Goal: Information Seeking & Learning: Compare options

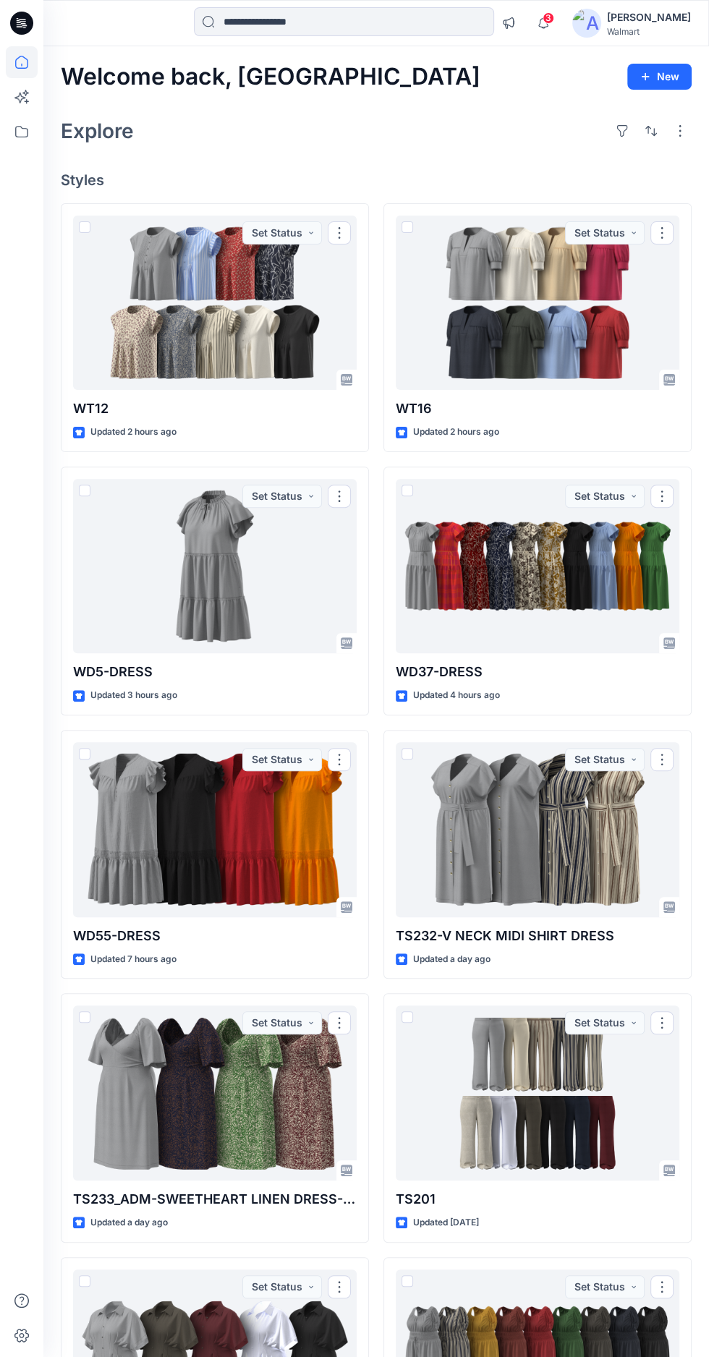
click at [240, 321] on div at bounding box center [215, 303] width 284 height 175
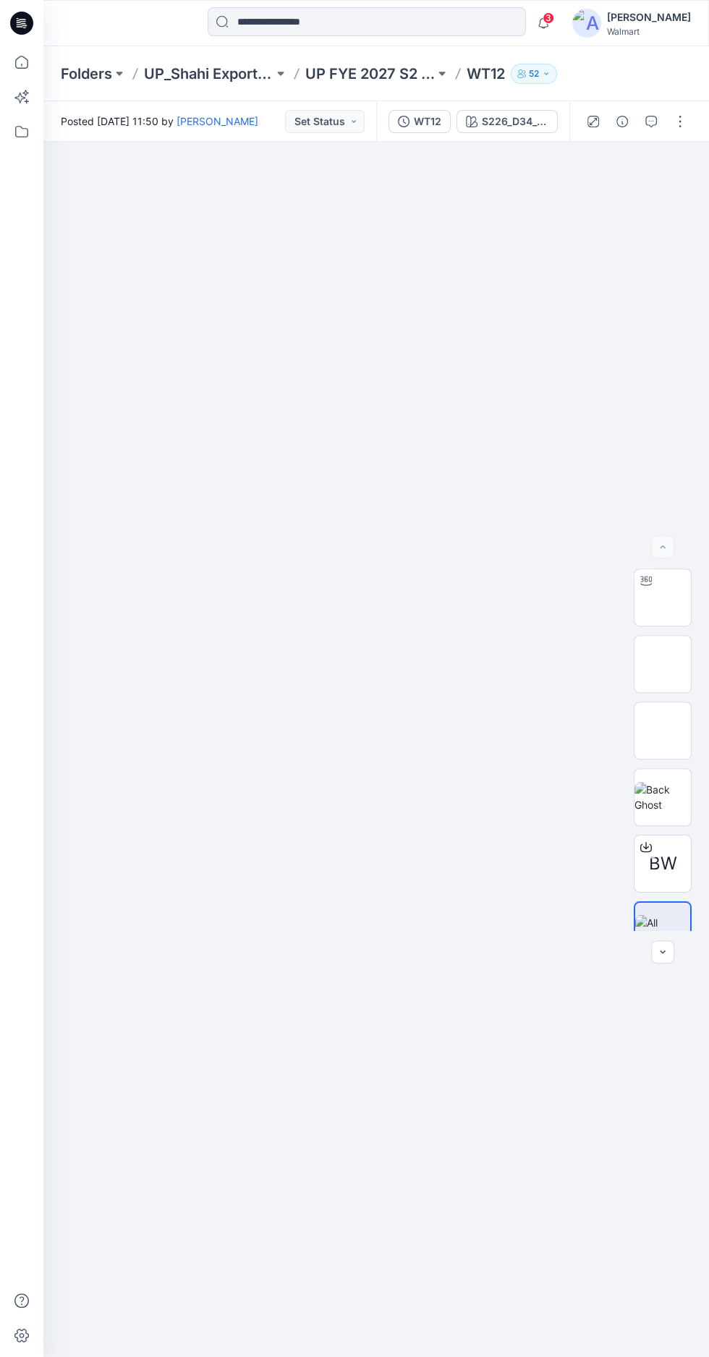
click at [663, 598] on img at bounding box center [663, 598] width 0 height 0
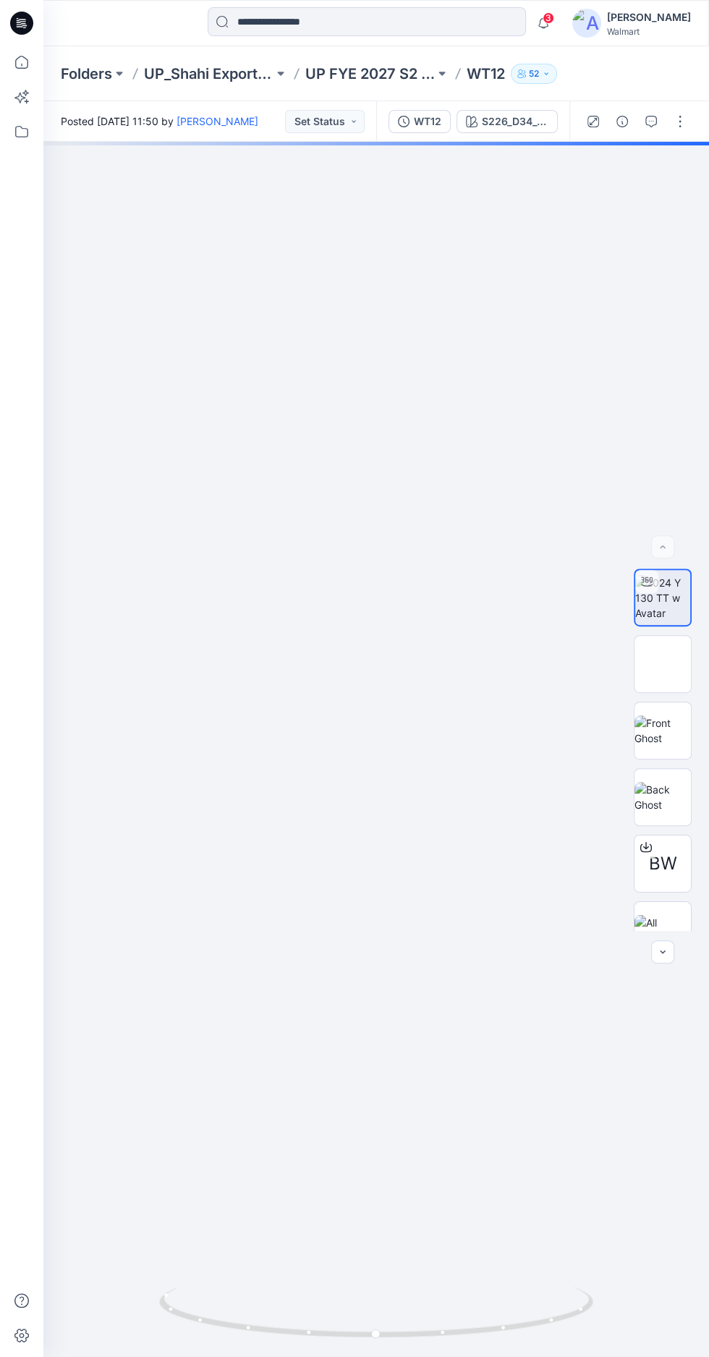
click at [415, 897] on div at bounding box center [376, 750] width 666 height 1216
click at [431, 890] on div at bounding box center [376, 750] width 666 height 1216
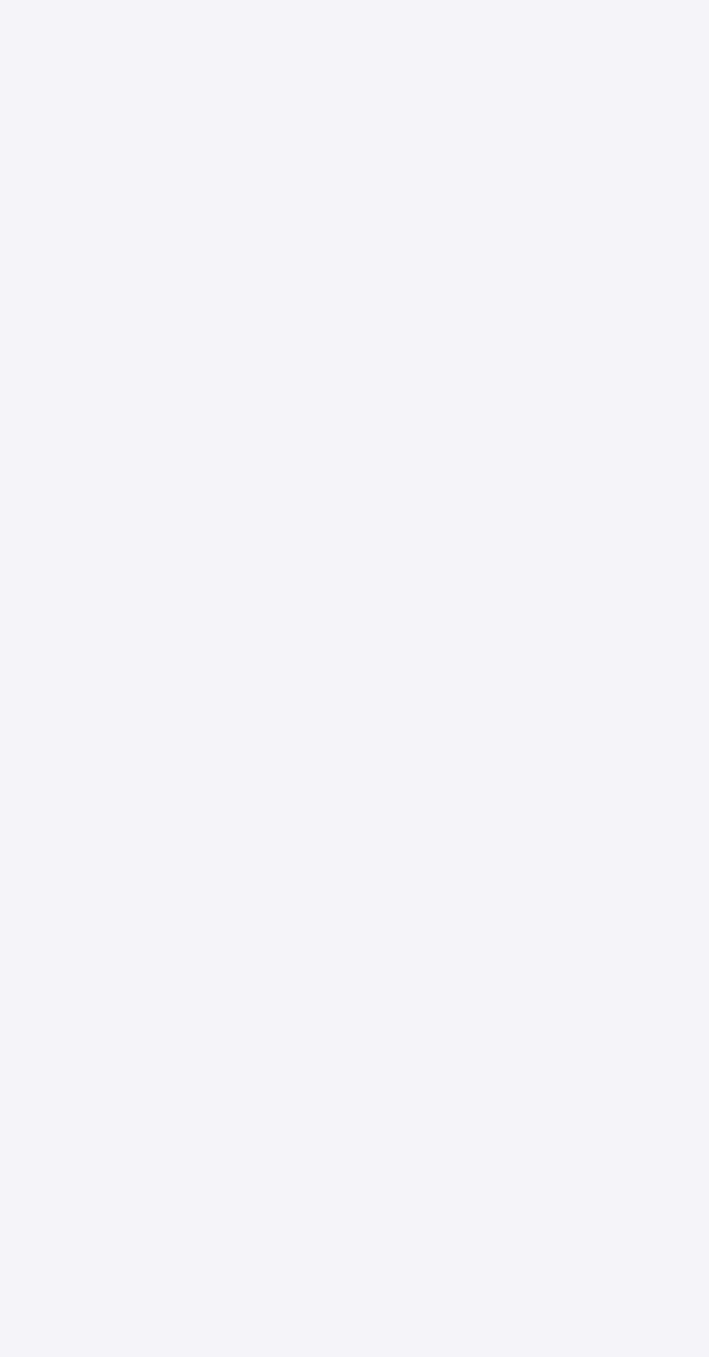
click at [381, 871] on div at bounding box center [376, 750] width 666 height 1216
click at [382, 871] on div at bounding box center [376, 750] width 666 height 1216
click at [381, 868] on div at bounding box center [376, 750] width 666 height 1216
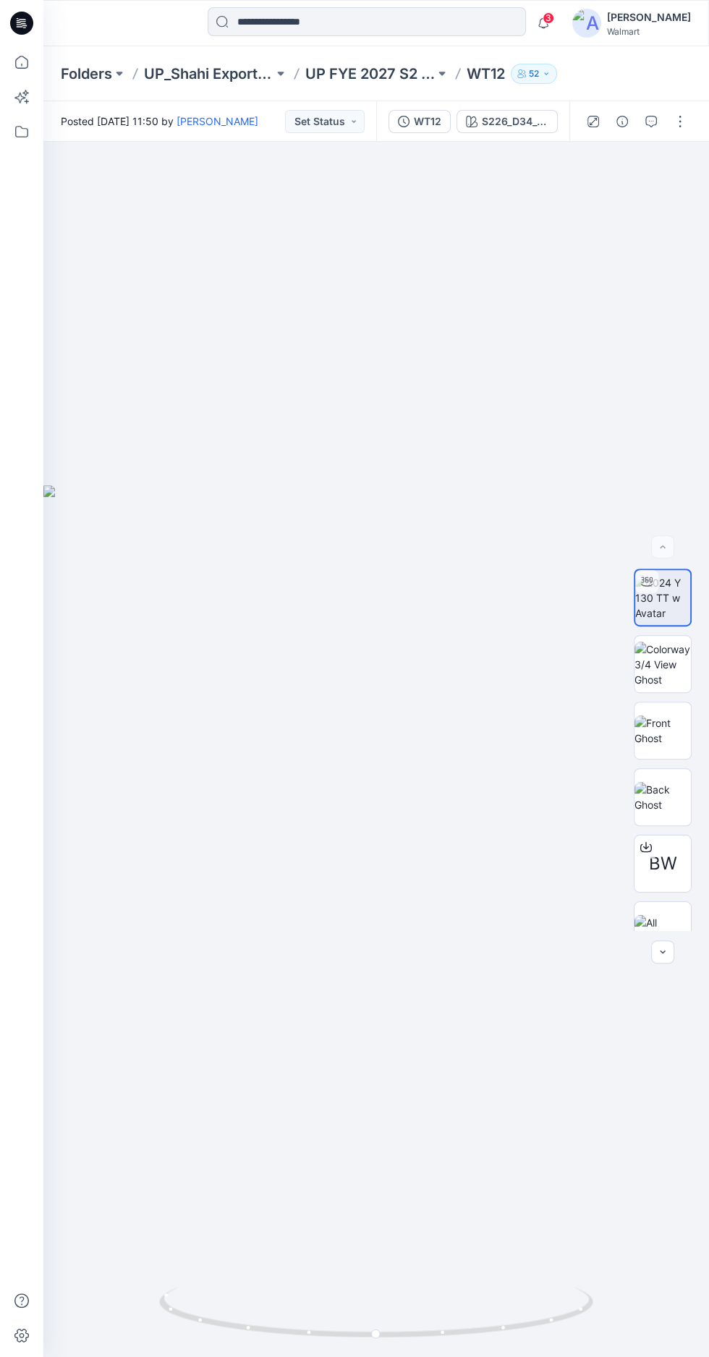
scroll to position [4, 0]
click at [664, 746] on img at bounding box center [663, 731] width 56 height 30
click at [443, 666] on img at bounding box center [376, 666] width 233 height 0
click at [439, 666] on img at bounding box center [376, 666] width 233 height 0
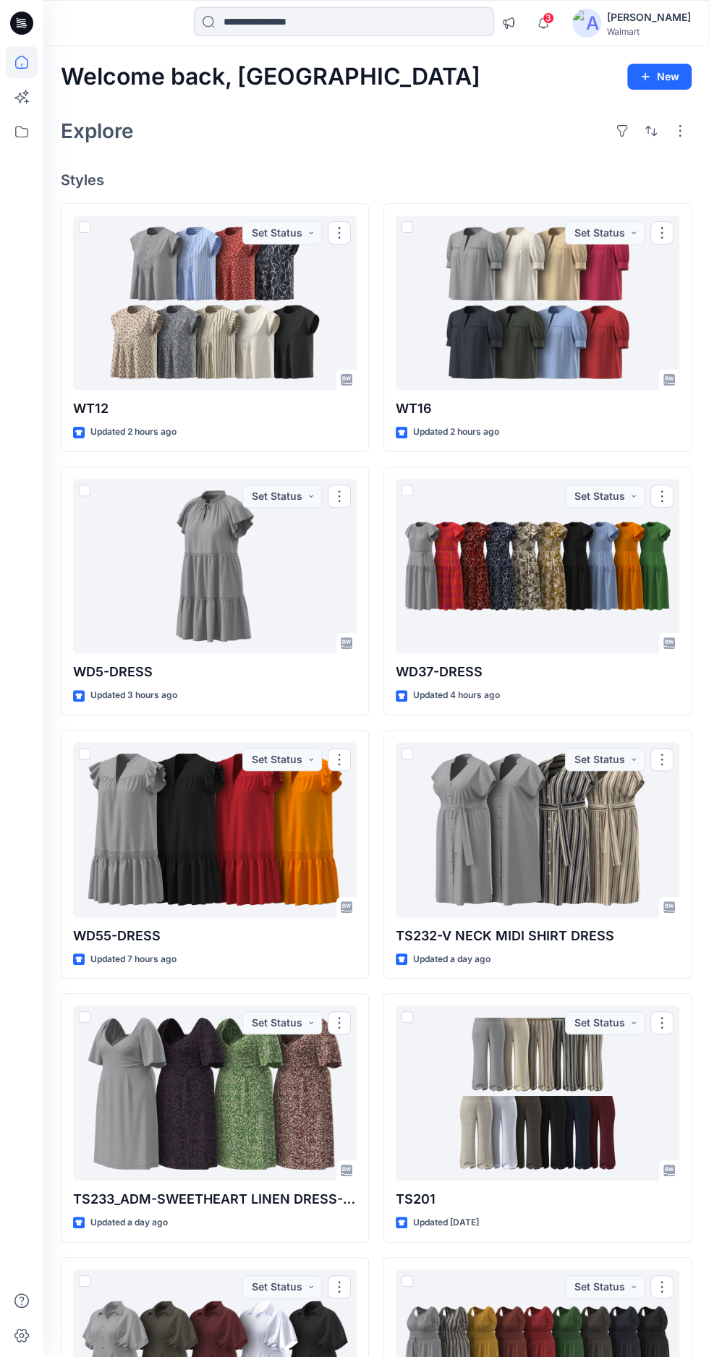
click at [237, 522] on div at bounding box center [215, 566] width 284 height 175
click at [560, 592] on div at bounding box center [538, 566] width 284 height 175
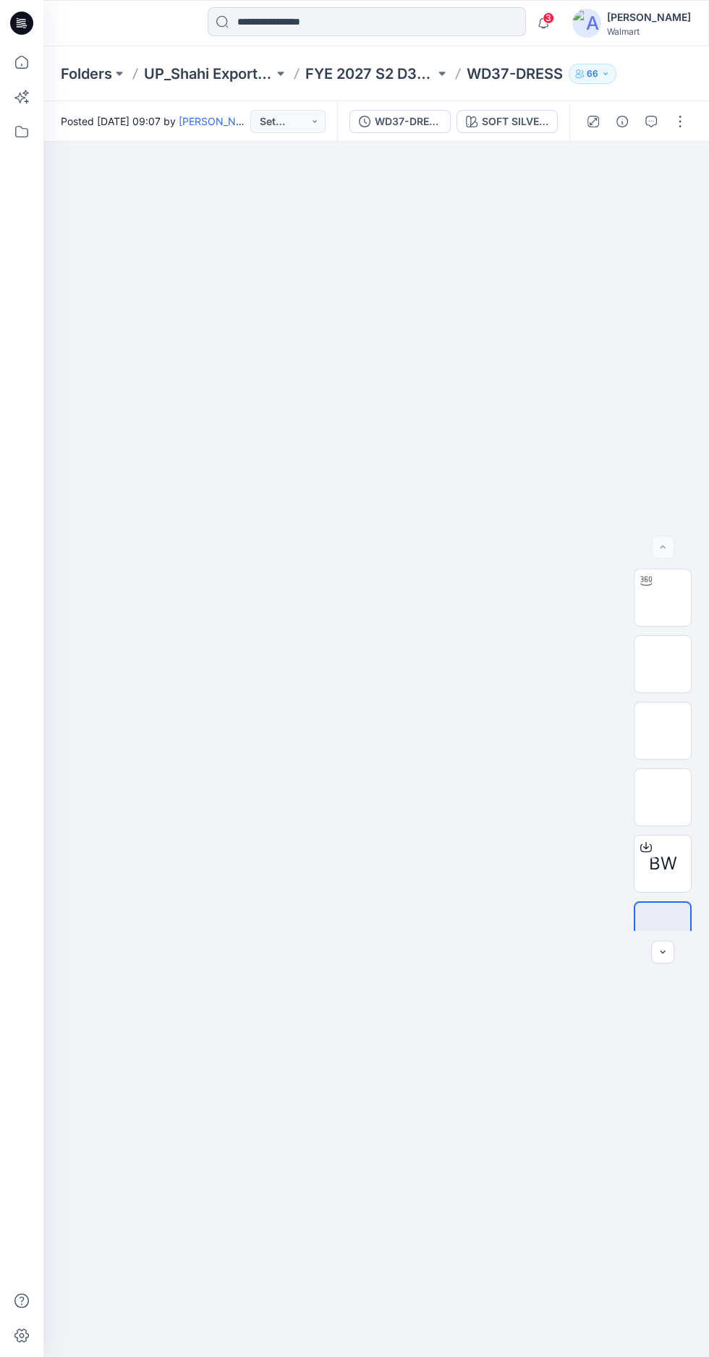
click at [663, 598] on img at bounding box center [663, 598] width 0 height 0
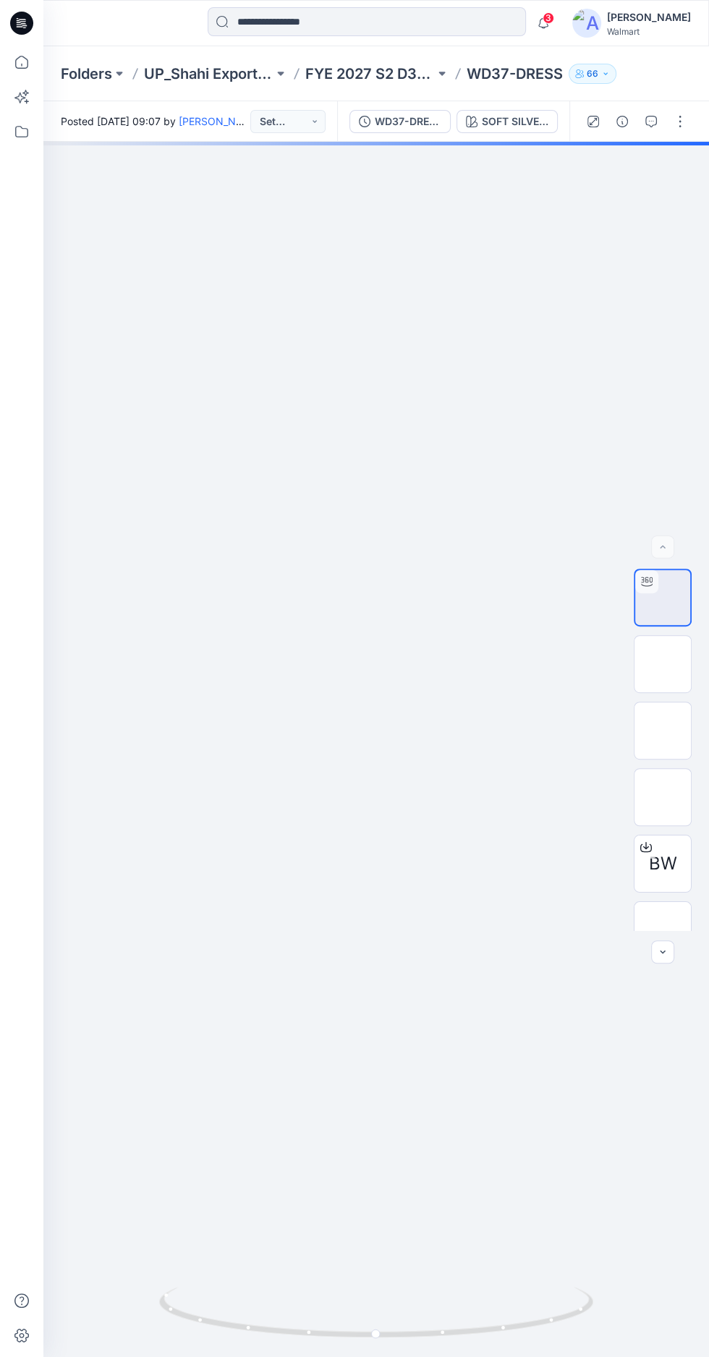
click at [450, 891] on div at bounding box center [376, 750] width 666 height 1216
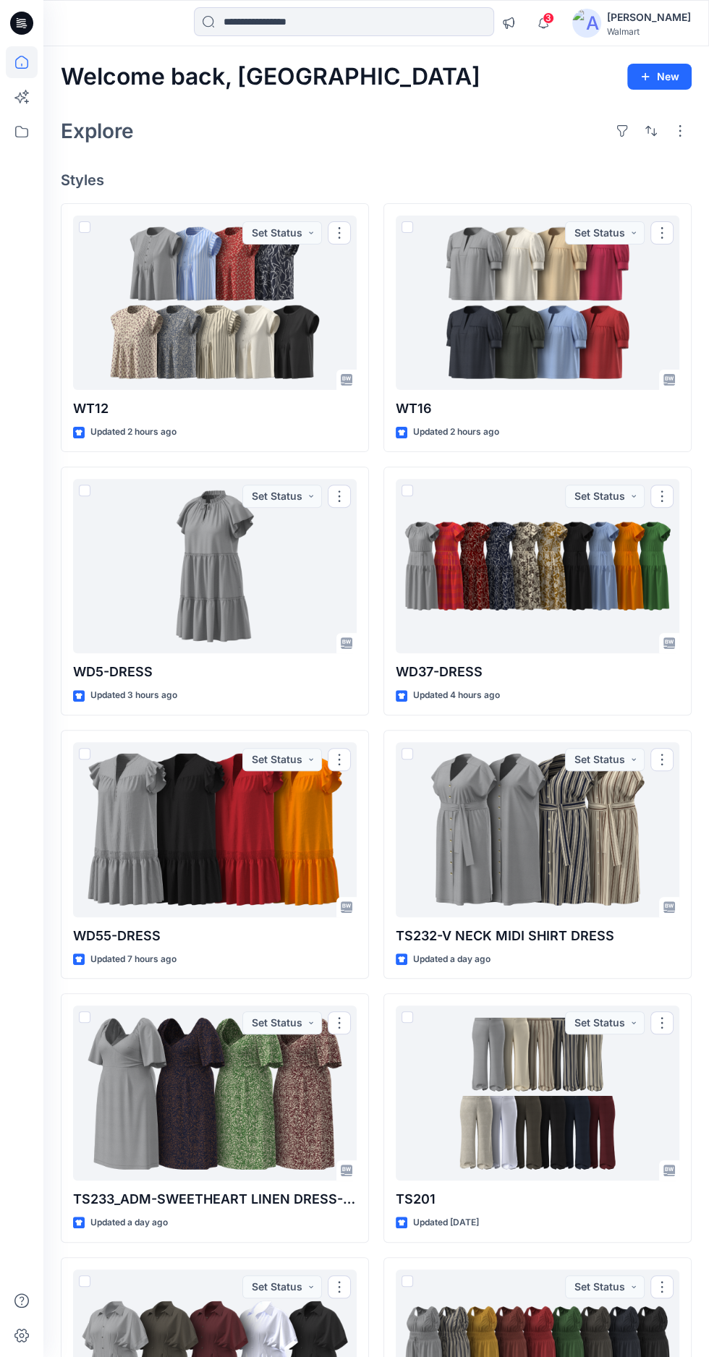
click at [250, 1071] on div at bounding box center [215, 1093] width 284 height 175
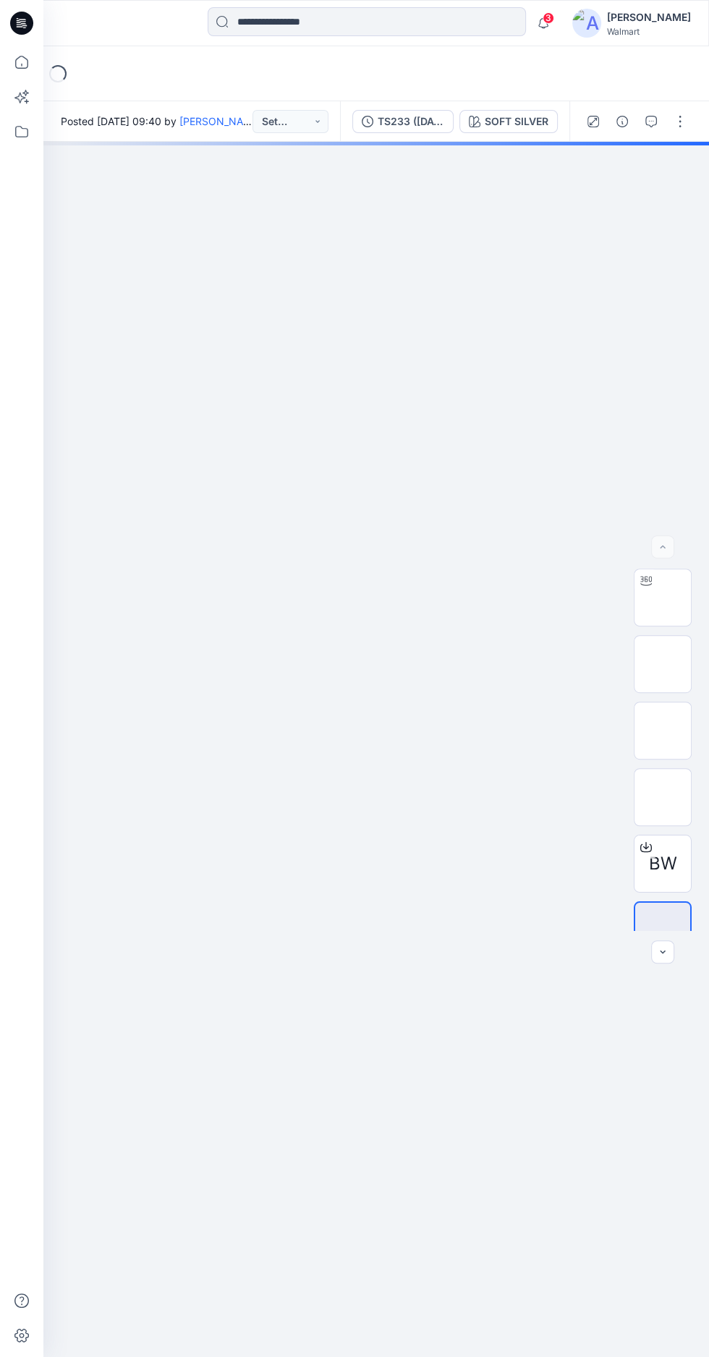
click at [663, 598] on img at bounding box center [663, 598] width 0 height 0
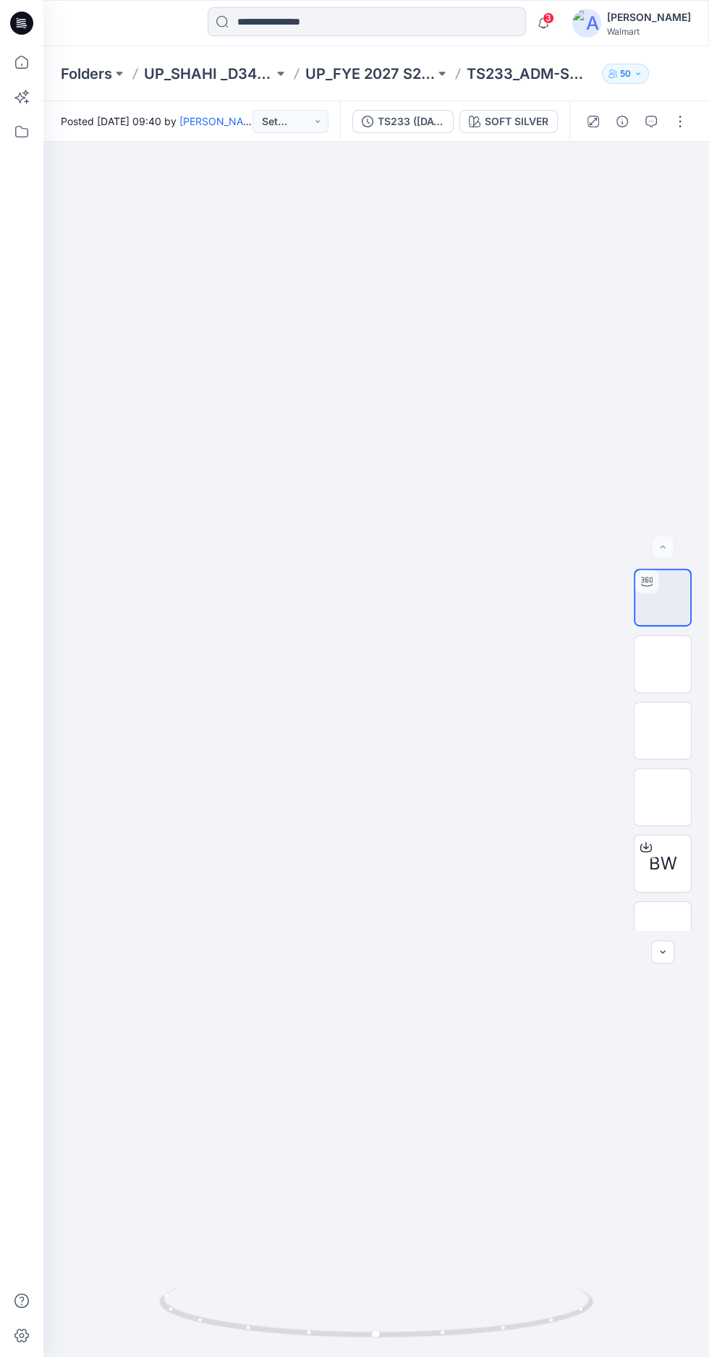
click at [663, 797] on img at bounding box center [663, 797] width 0 height 0
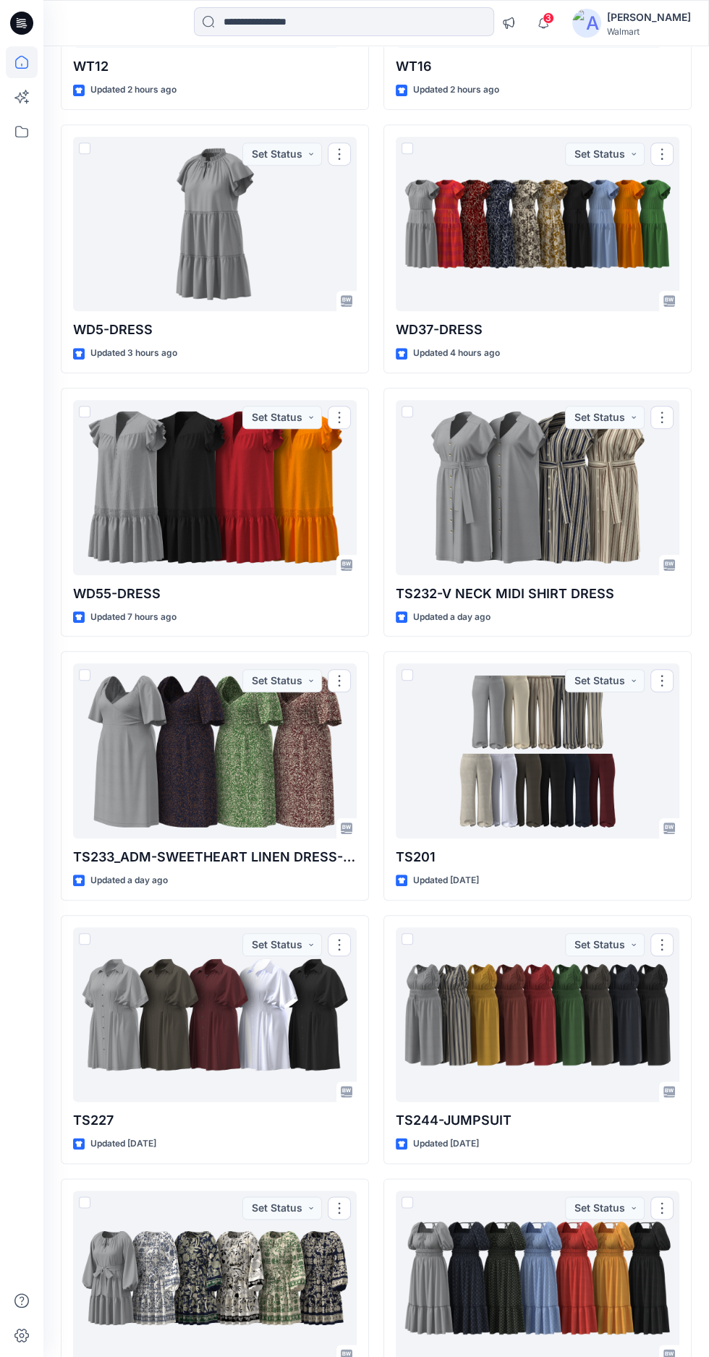
scroll to position [343, 0]
click at [250, 1018] on div at bounding box center [215, 1014] width 284 height 175
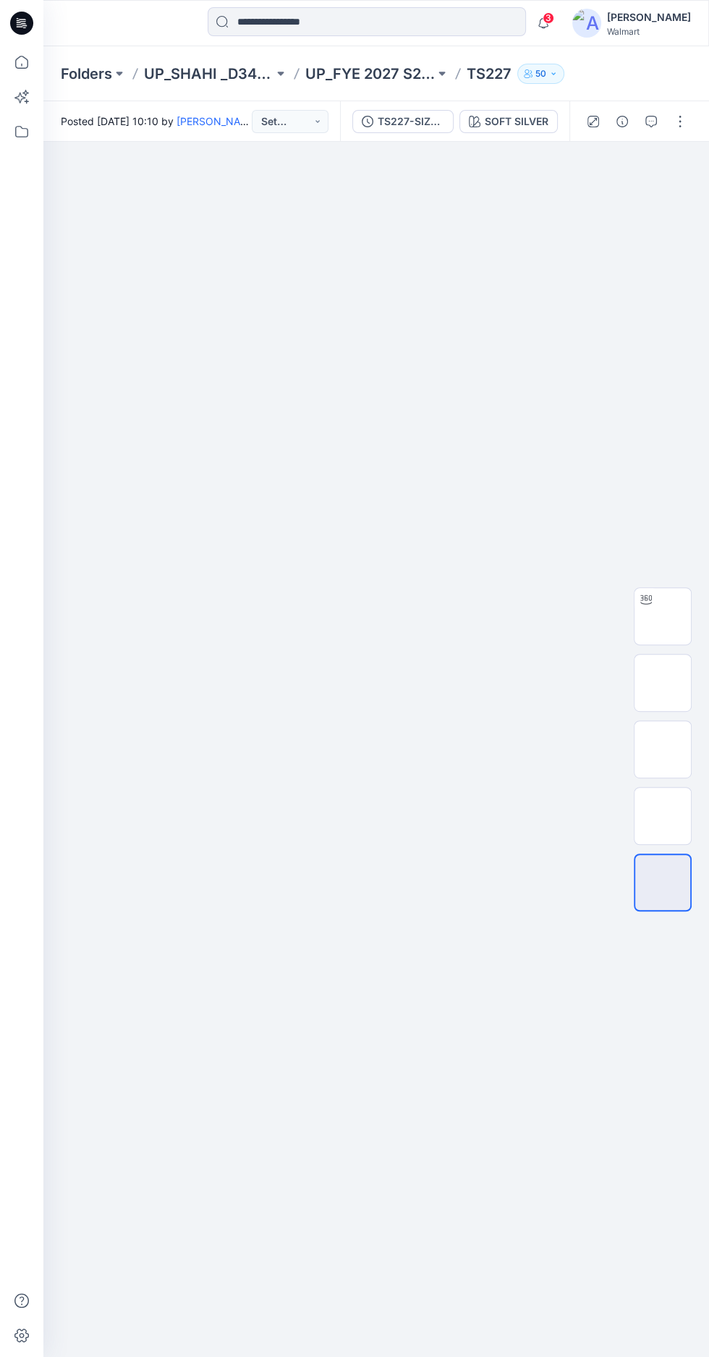
click at [663, 617] on img at bounding box center [663, 617] width 0 height 0
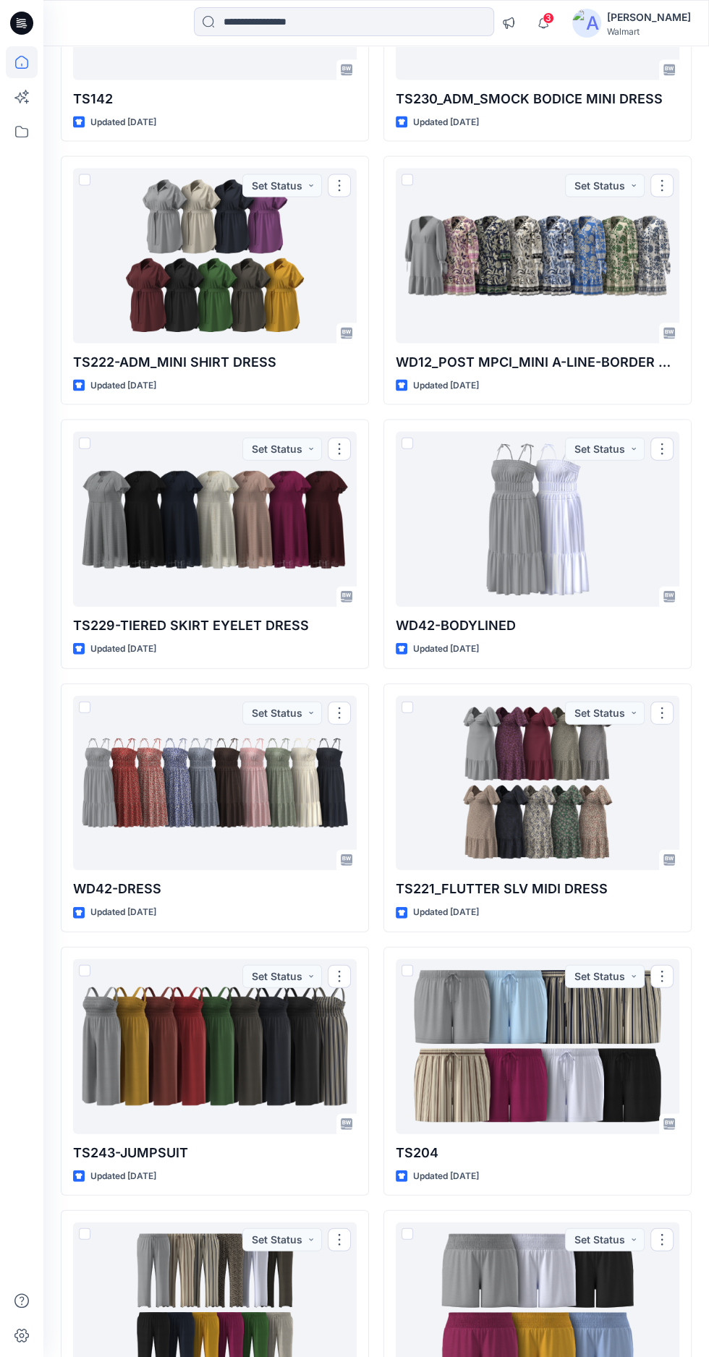
scroll to position [1923, 0]
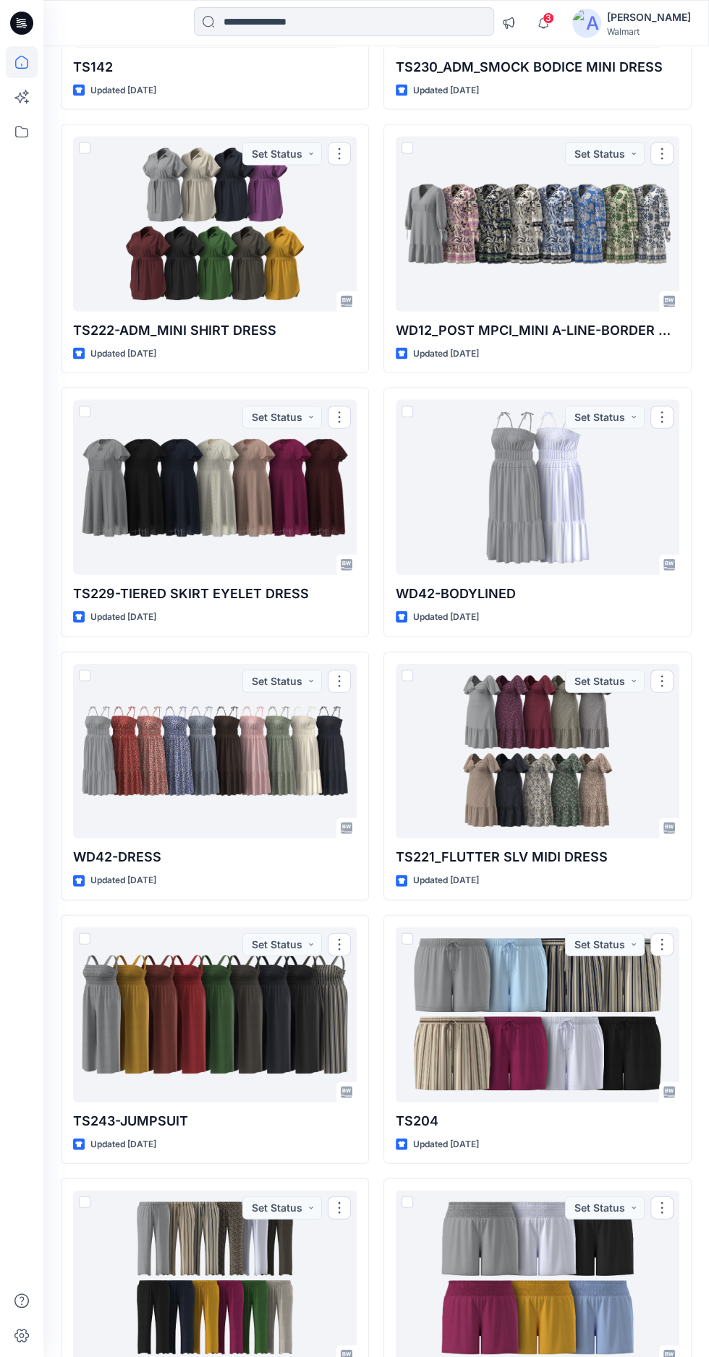
click at [454, 758] on div at bounding box center [538, 751] width 284 height 175
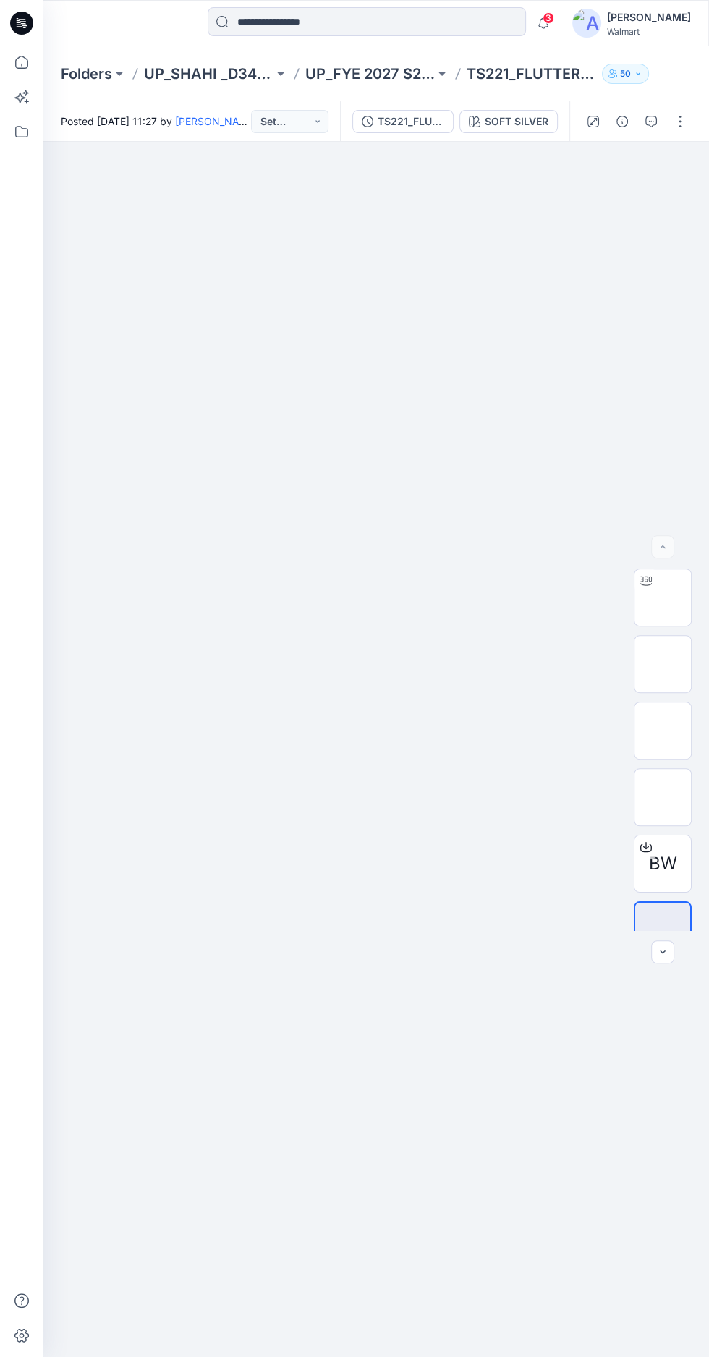
click at [663, 598] on img at bounding box center [663, 598] width 0 height 0
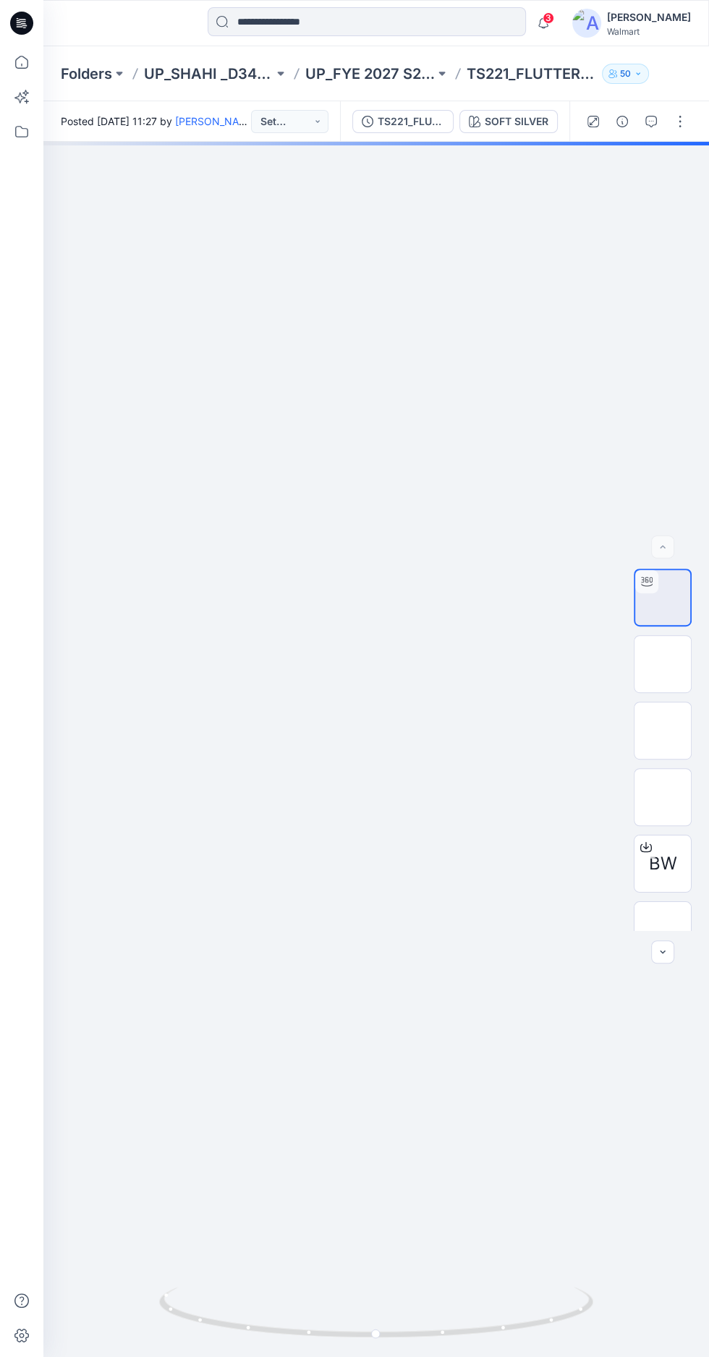
click at [303, 949] on div at bounding box center [376, 750] width 666 height 1216
click at [296, 943] on div at bounding box center [376, 750] width 666 height 1216
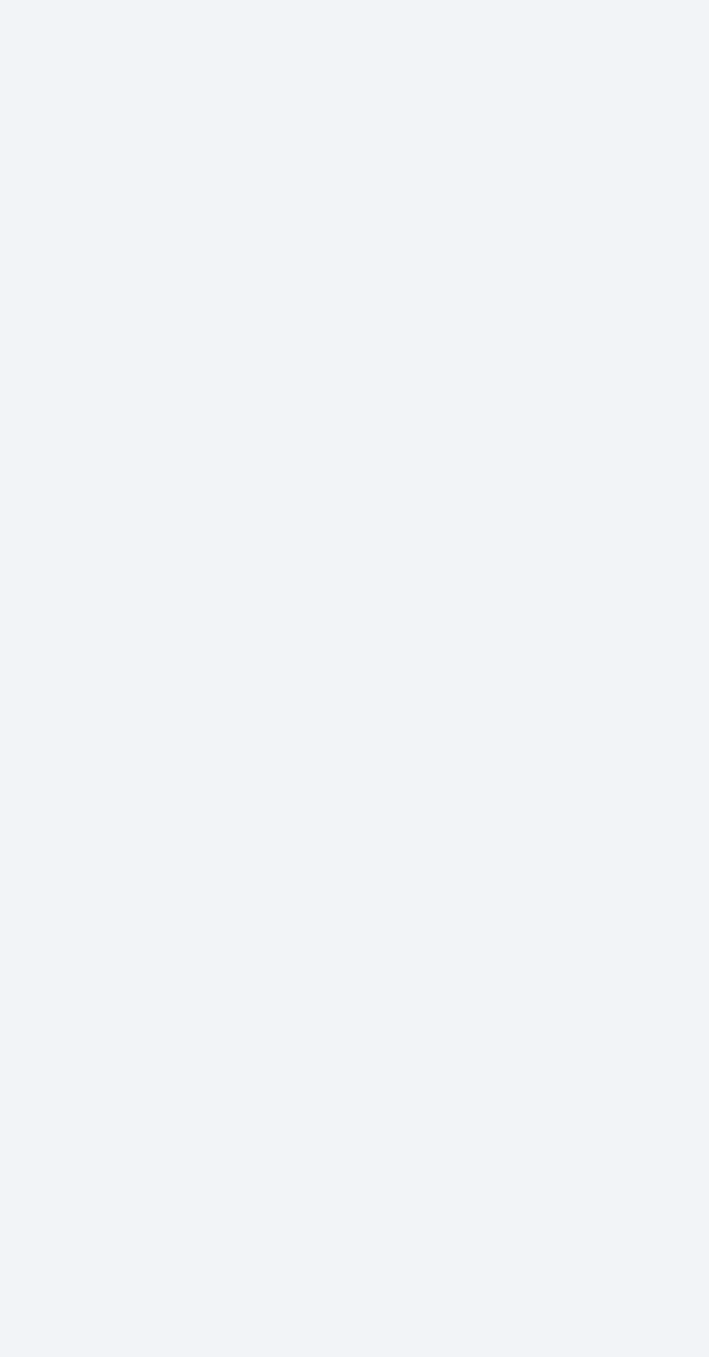
click at [367, 859] on div at bounding box center [376, 750] width 666 height 1216
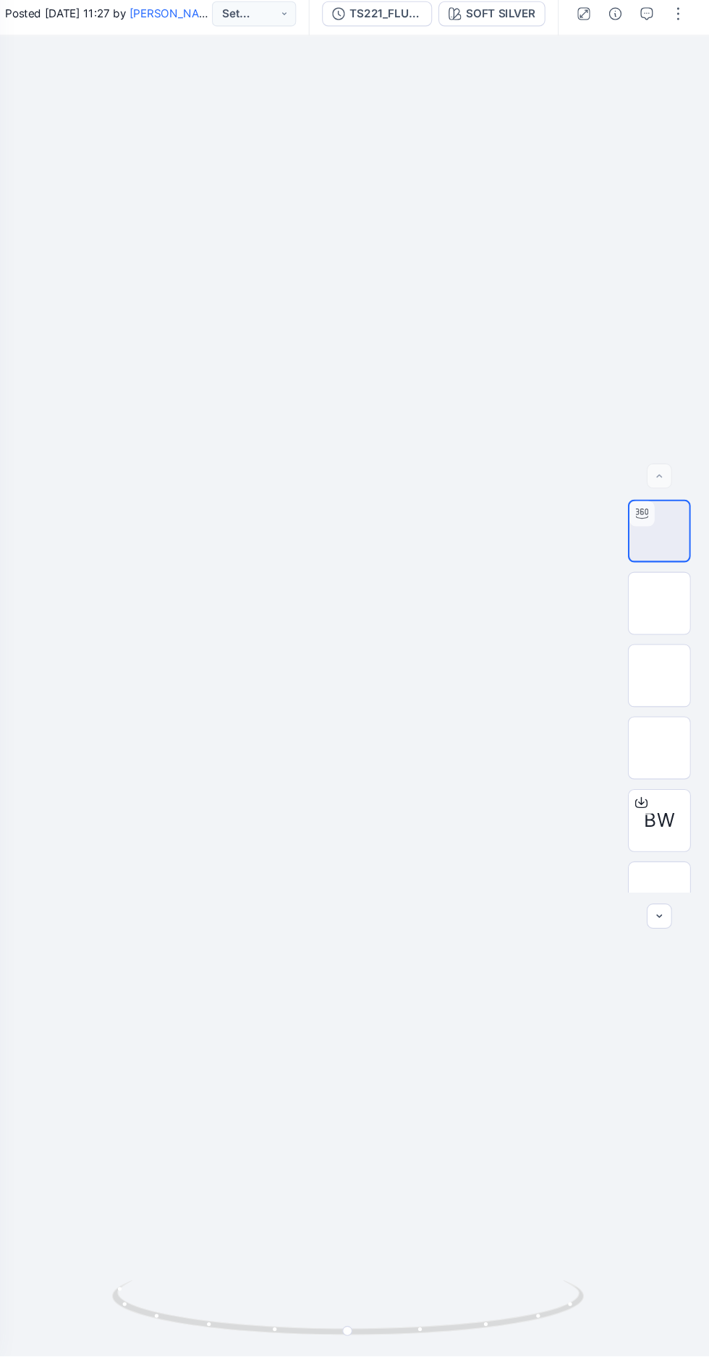
click at [608, 851] on div at bounding box center [376, 750] width 666 height 1216
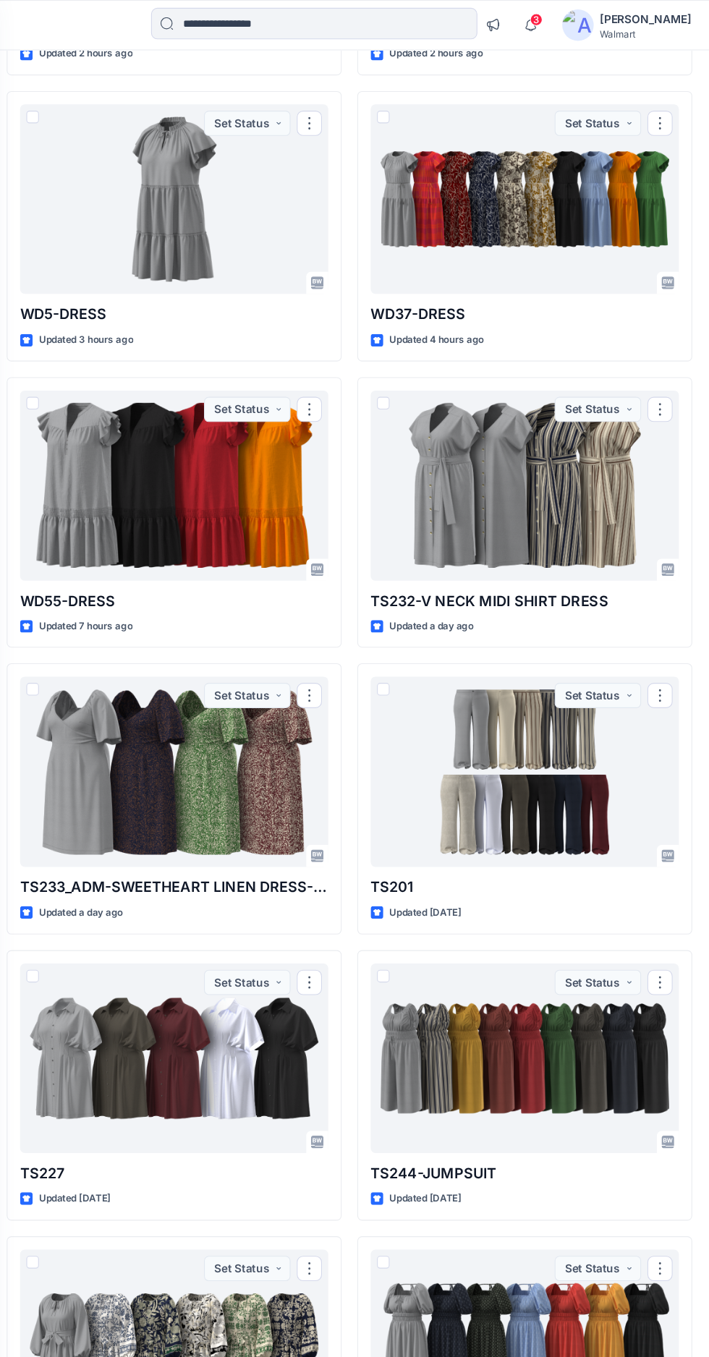
scroll to position [232, 0]
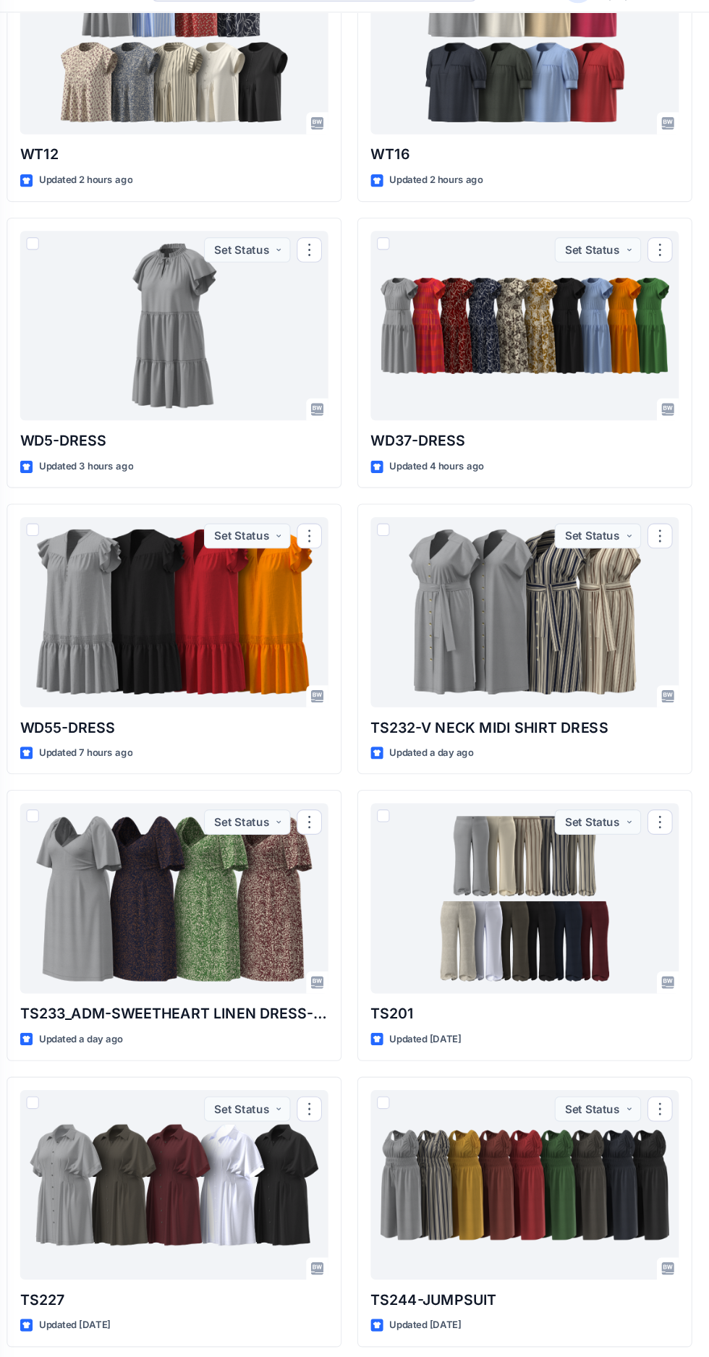
click at [156, 849] on div at bounding box center [215, 861] width 284 height 175
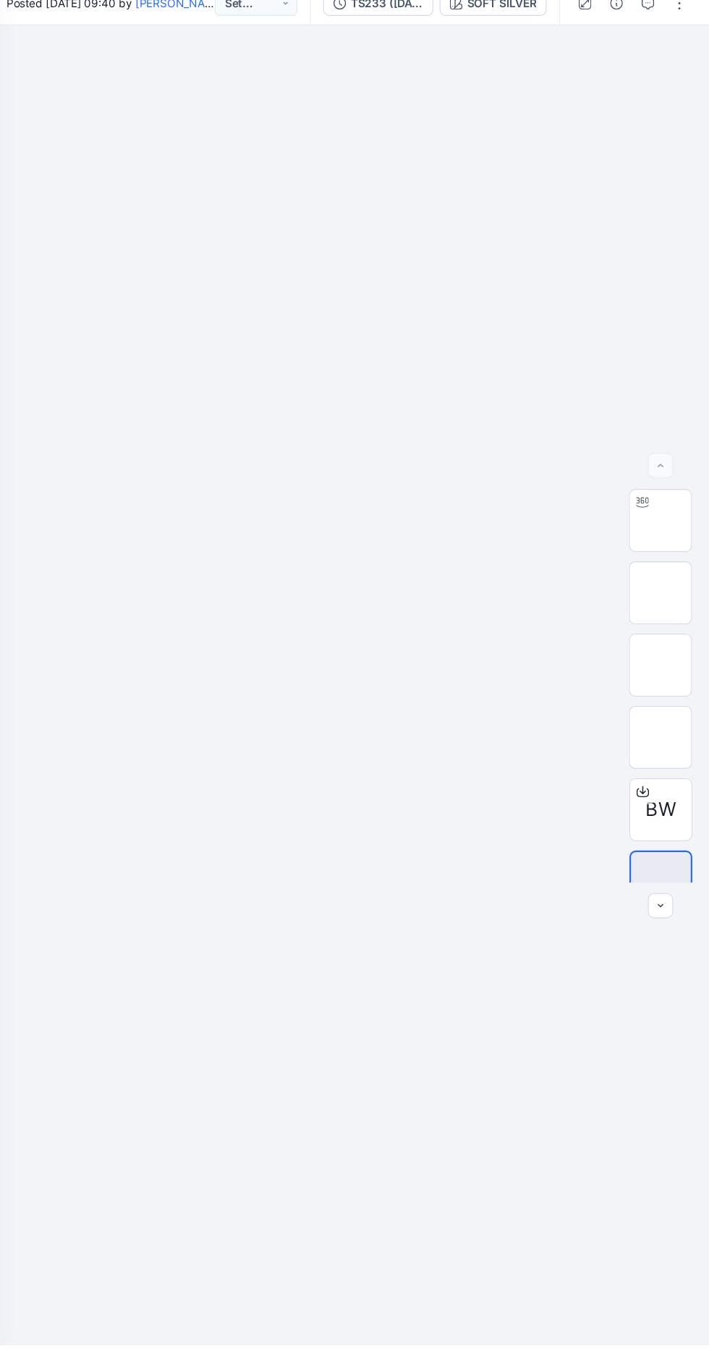
click at [663, 598] on img at bounding box center [663, 598] width 0 height 0
click at [342, 962] on div at bounding box center [376, 750] width 666 height 1216
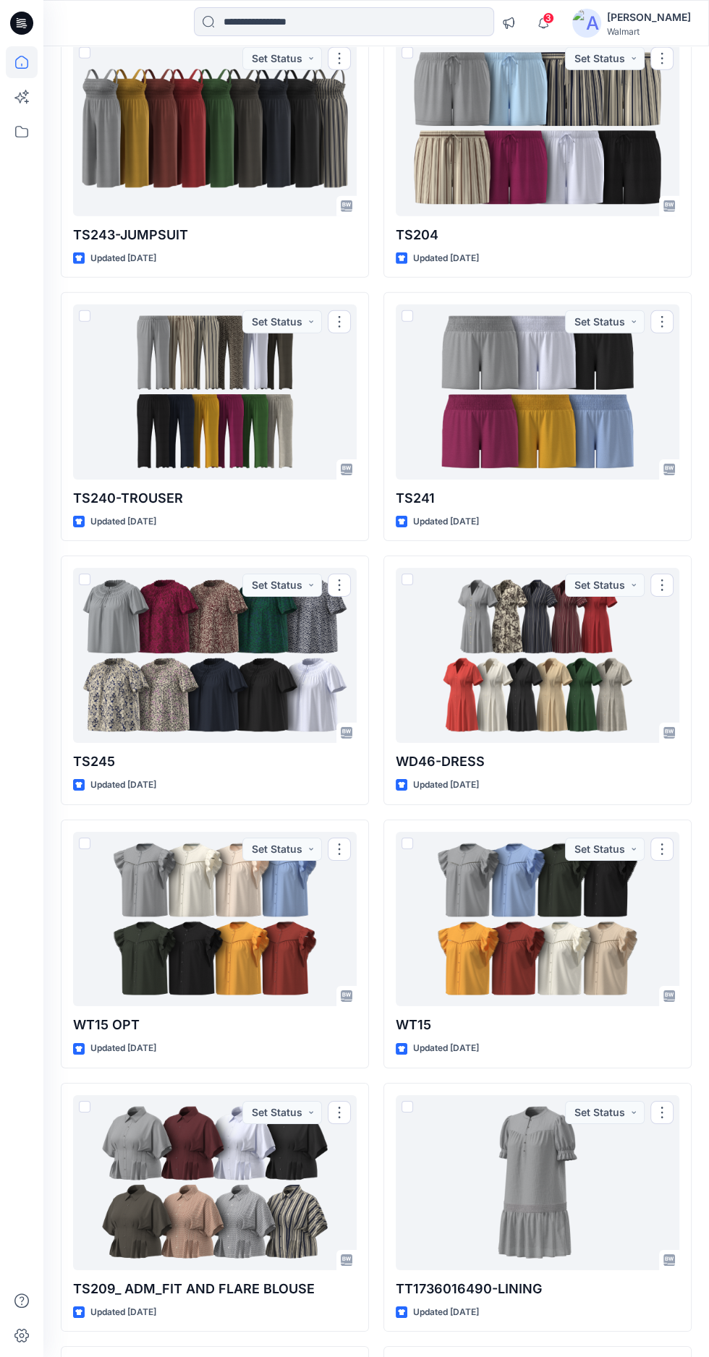
scroll to position [2810, 0]
click at [142, 653] on div at bounding box center [215, 654] width 284 height 175
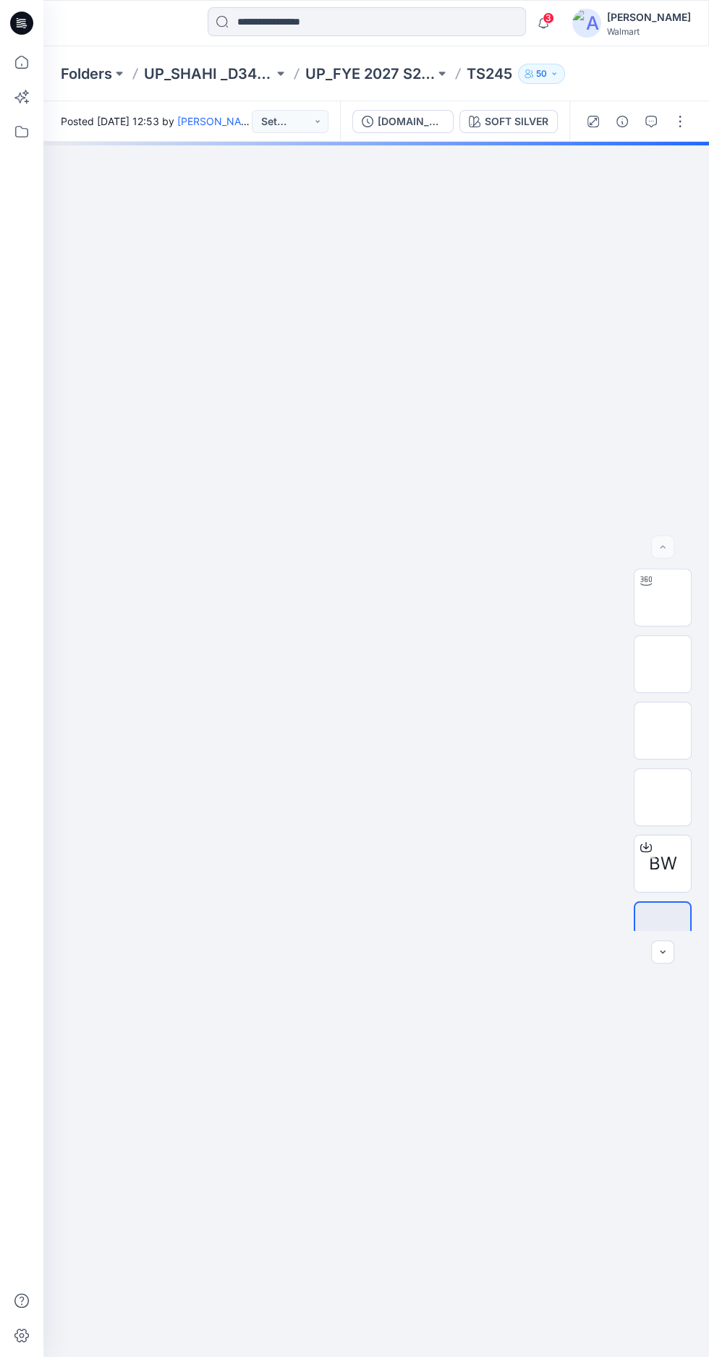
click at [663, 598] on img at bounding box center [663, 598] width 0 height 0
click at [226, 789] on div at bounding box center [376, 750] width 666 height 1216
click at [200, 764] on div at bounding box center [376, 750] width 666 height 1216
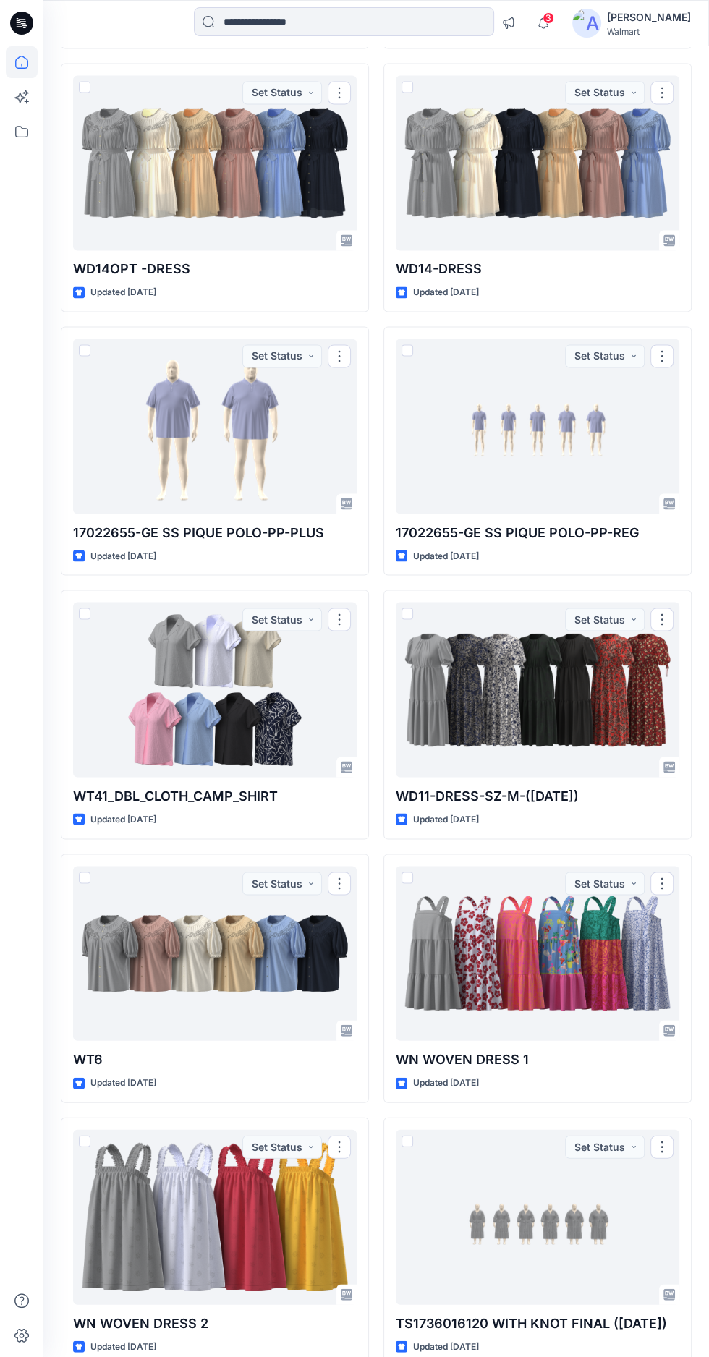
scroll to position [5180, 0]
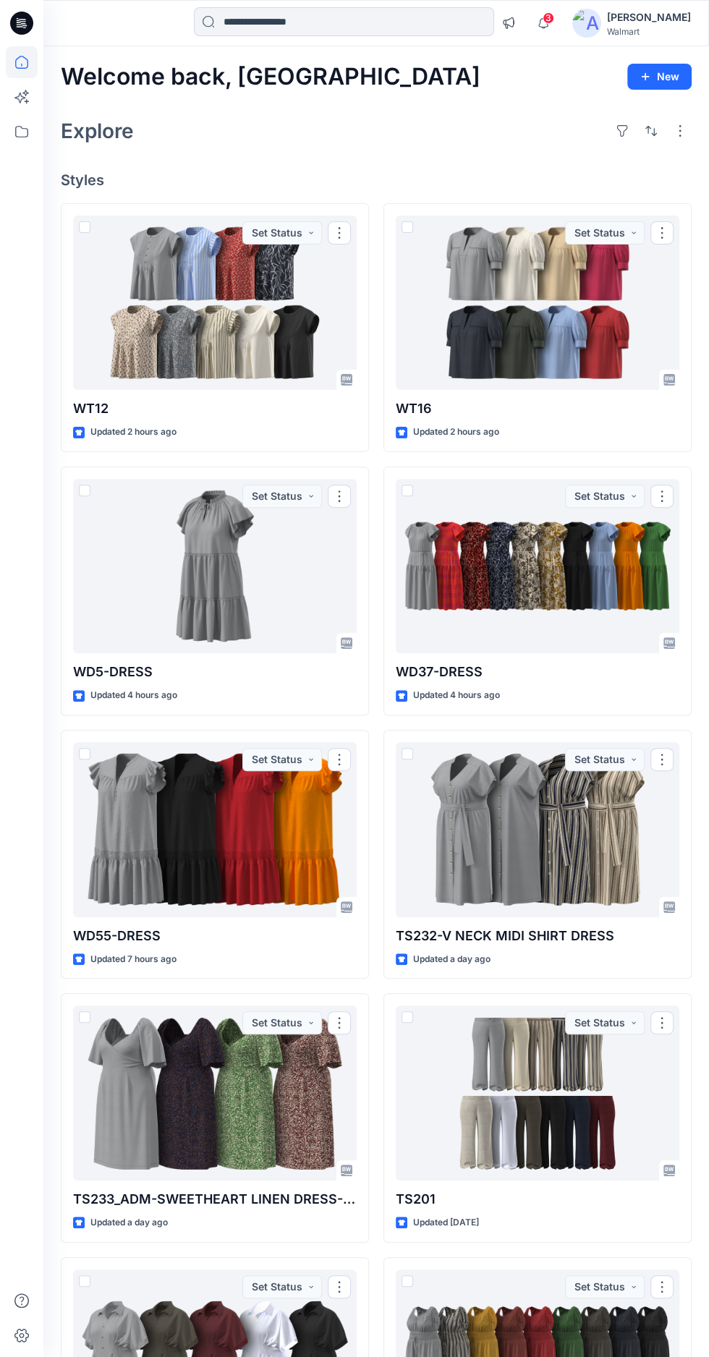
click at [601, 29] on img at bounding box center [586, 23] width 29 height 29
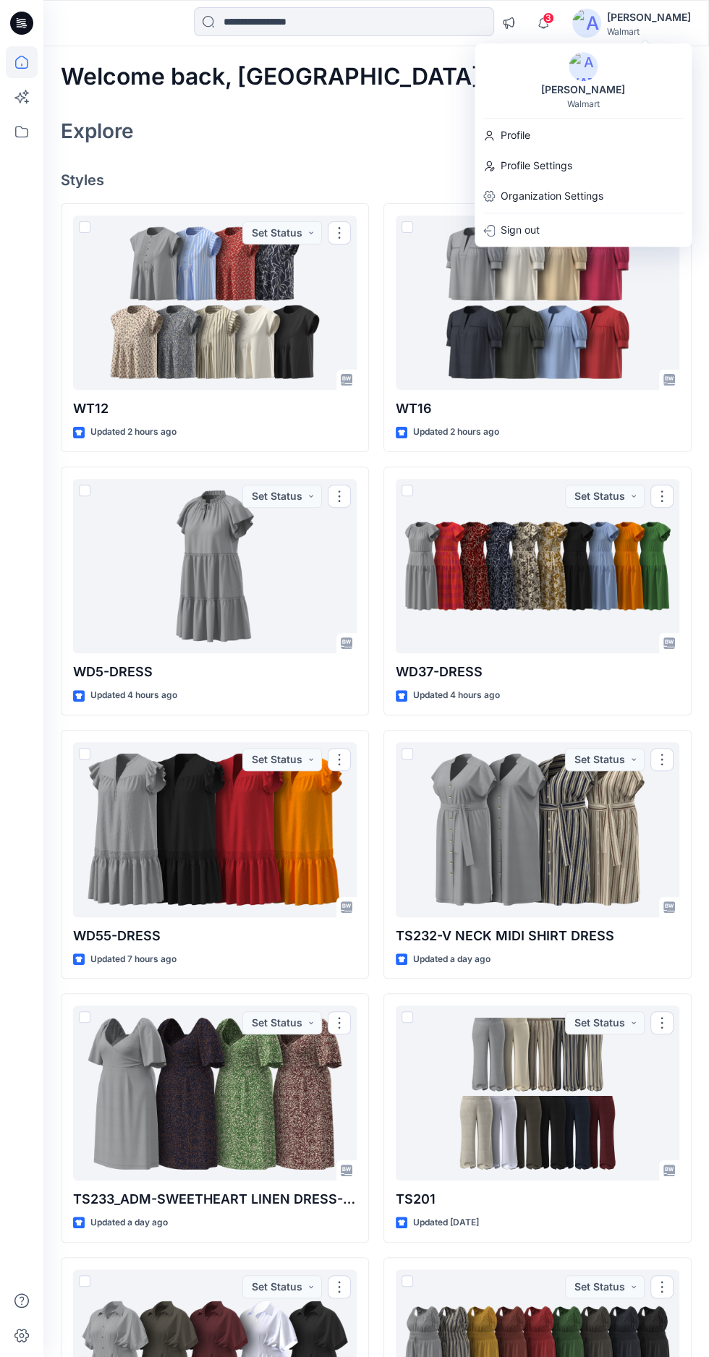
click at [530, 236] on p "Sign out" at bounding box center [520, 229] width 39 height 27
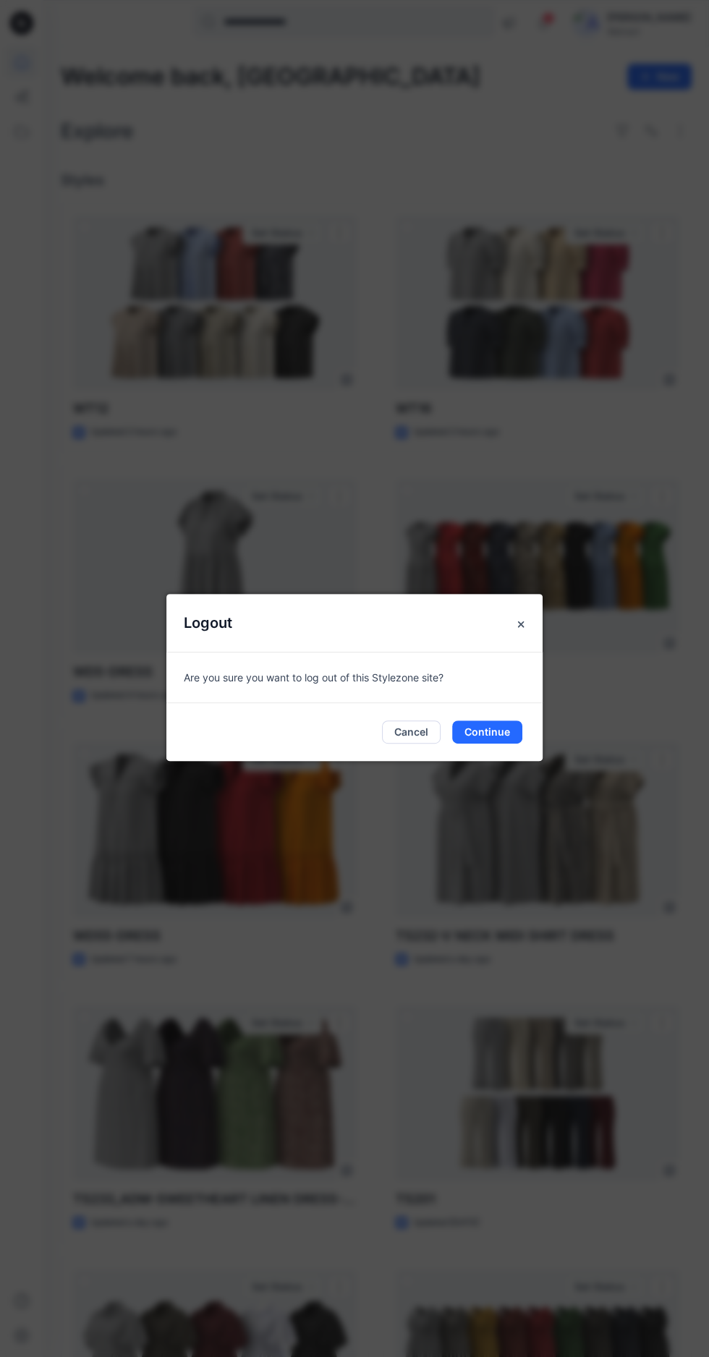
click at [512, 744] on button "Continue" at bounding box center [487, 732] width 70 height 23
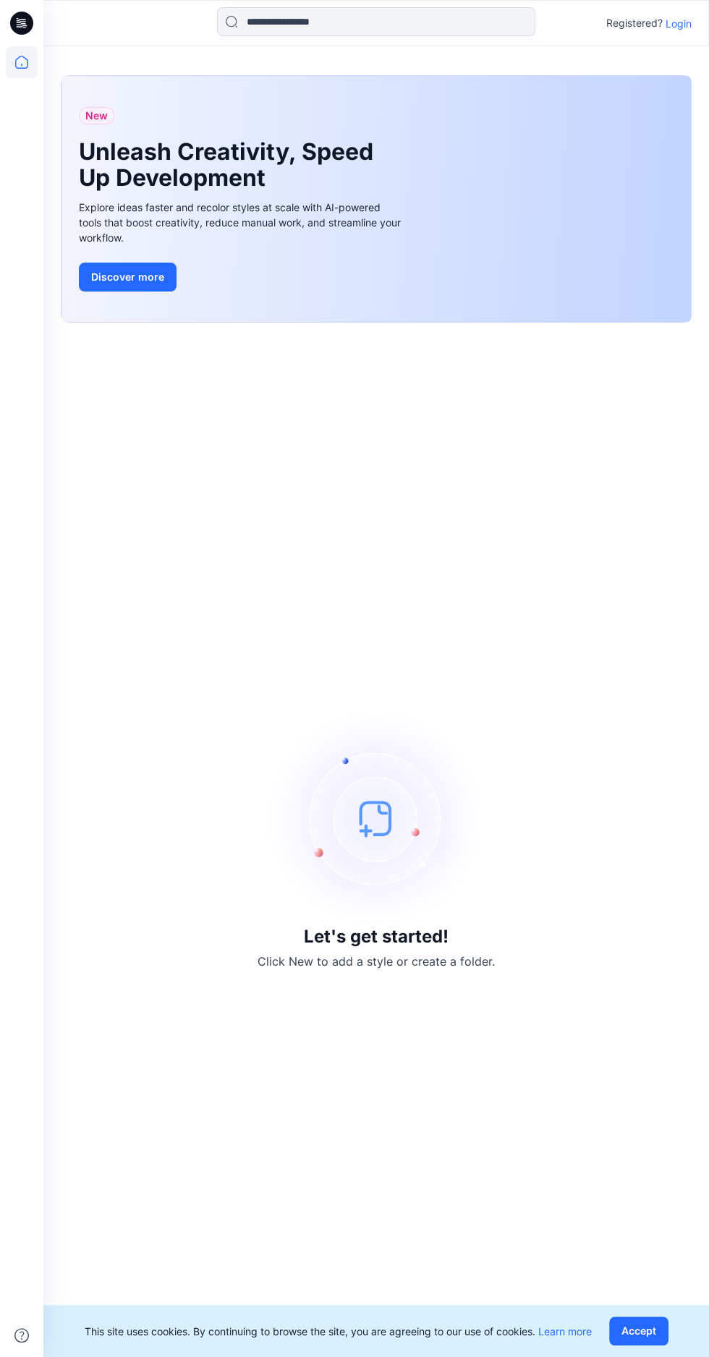
click at [678, 23] on p "Login" at bounding box center [679, 23] width 26 height 15
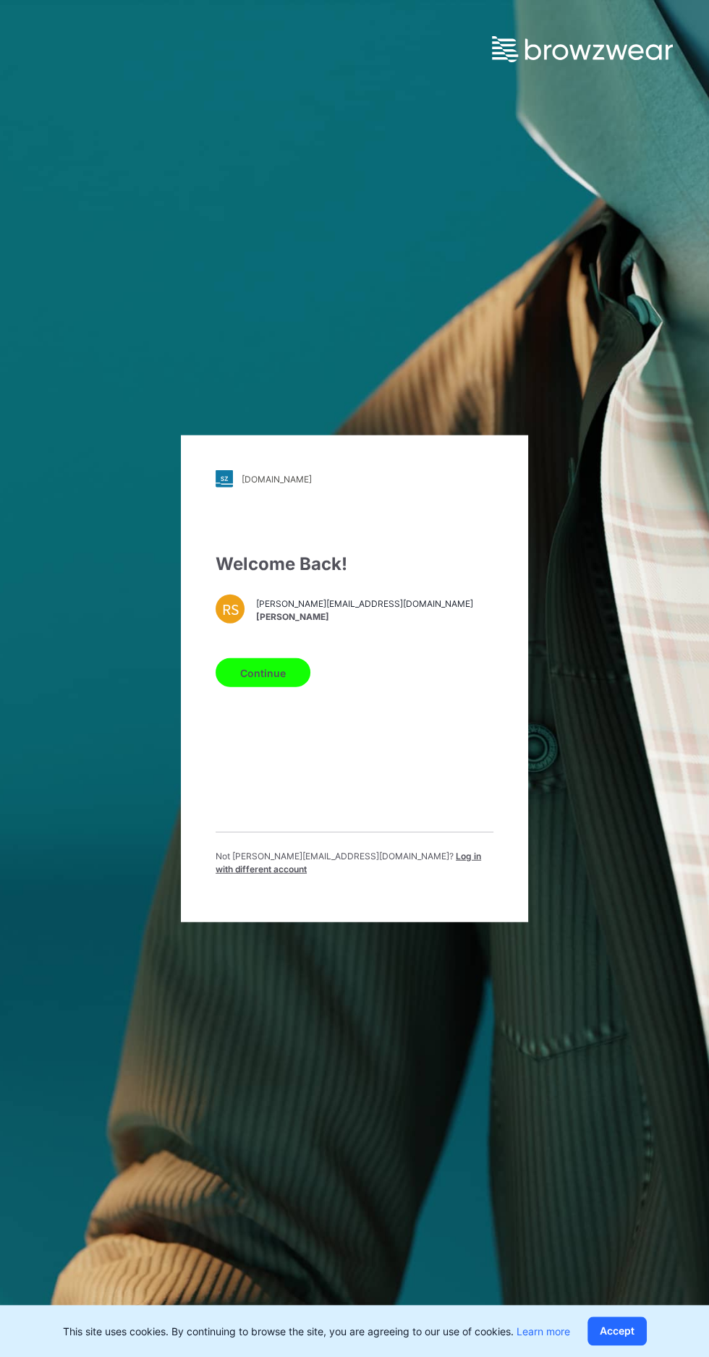
click at [441, 875] on span "Log in with different account" at bounding box center [349, 863] width 266 height 24
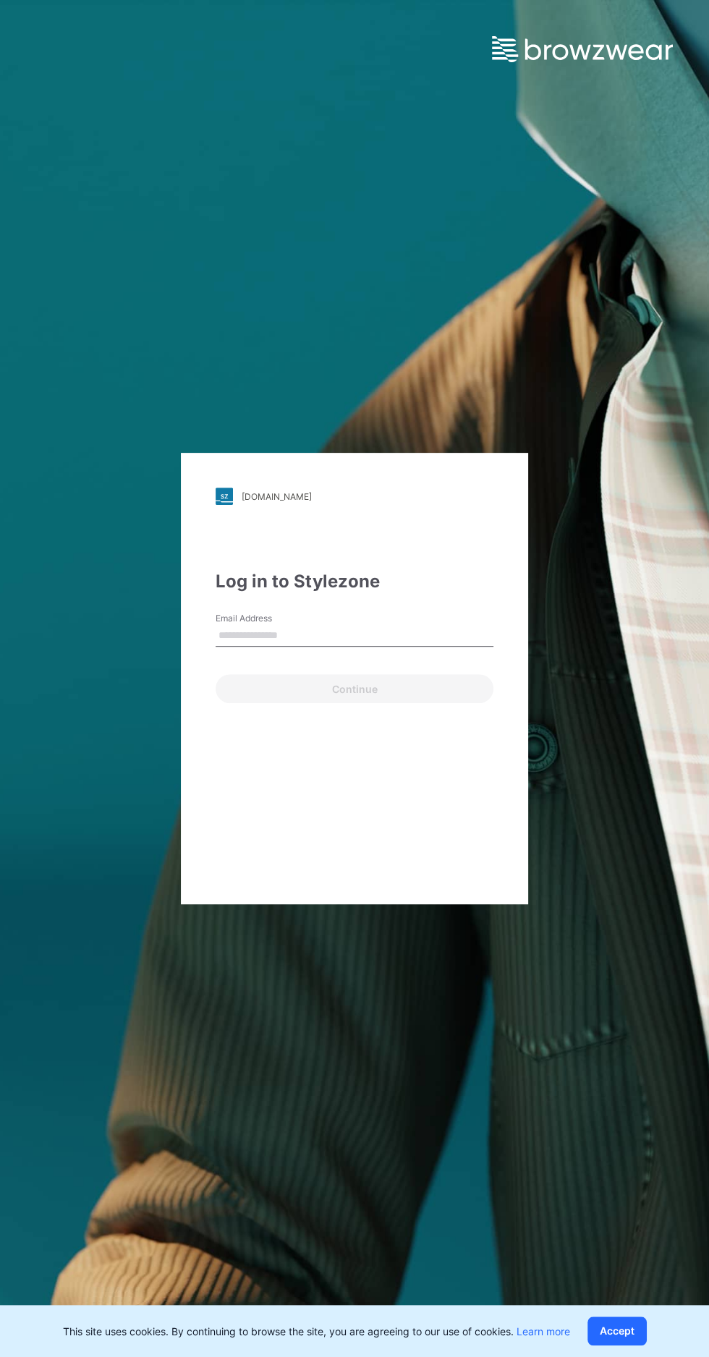
click at [405, 647] on input "Email Address" at bounding box center [355, 636] width 278 height 22
type input "**********"
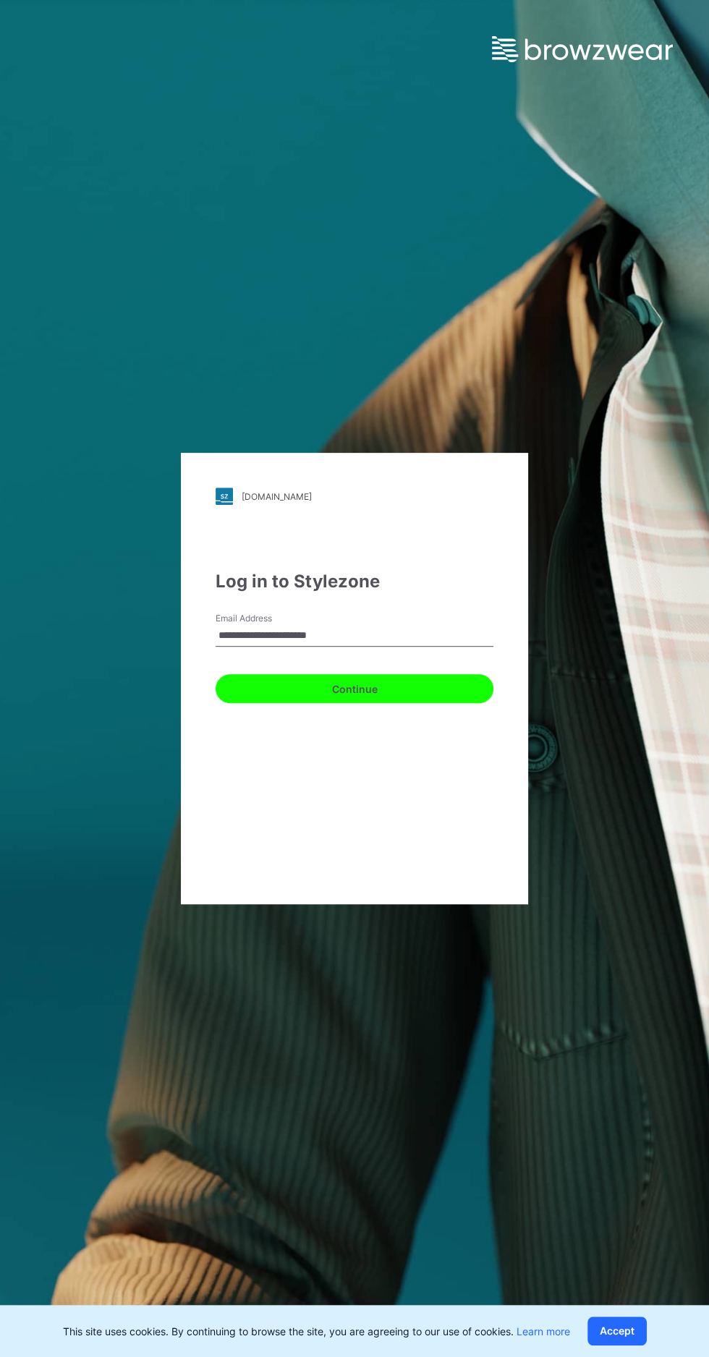
click at [411, 703] on button "Continue" at bounding box center [355, 688] width 278 height 29
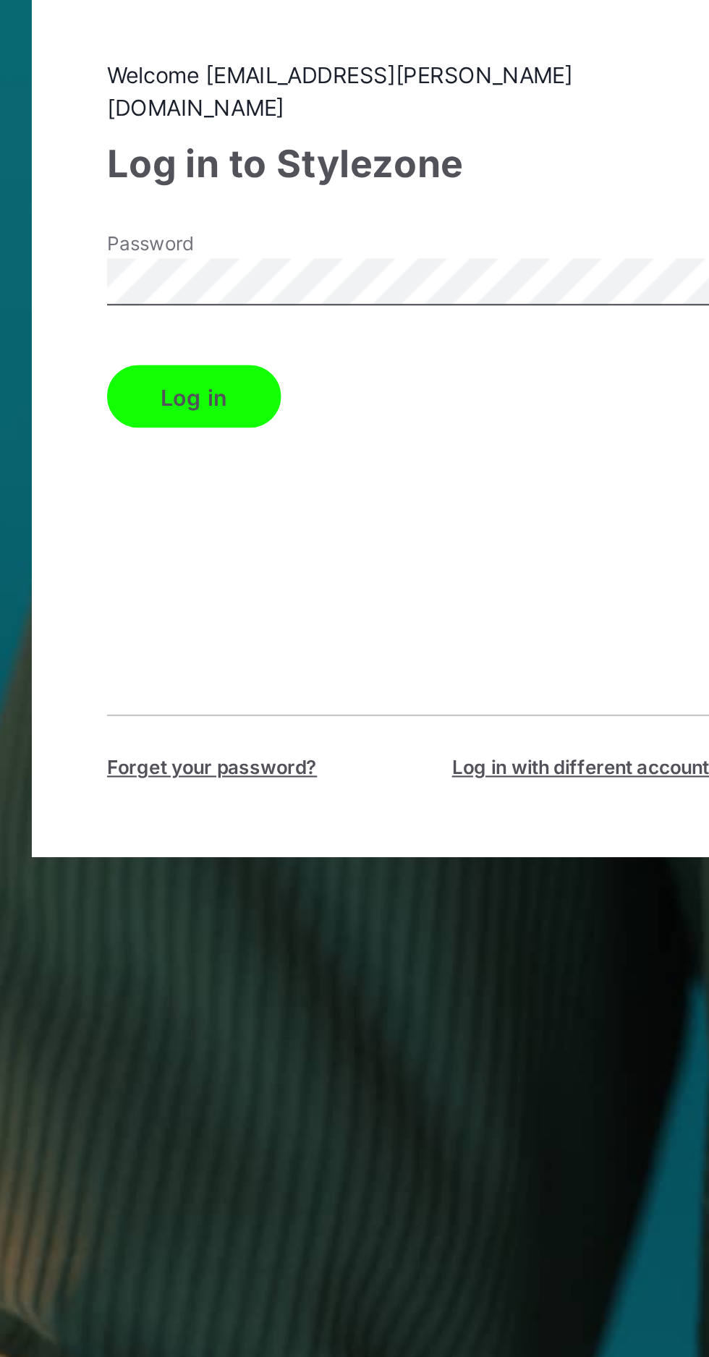
click at [260, 723] on button "Log in" at bounding box center [256, 708] width 80 height 29
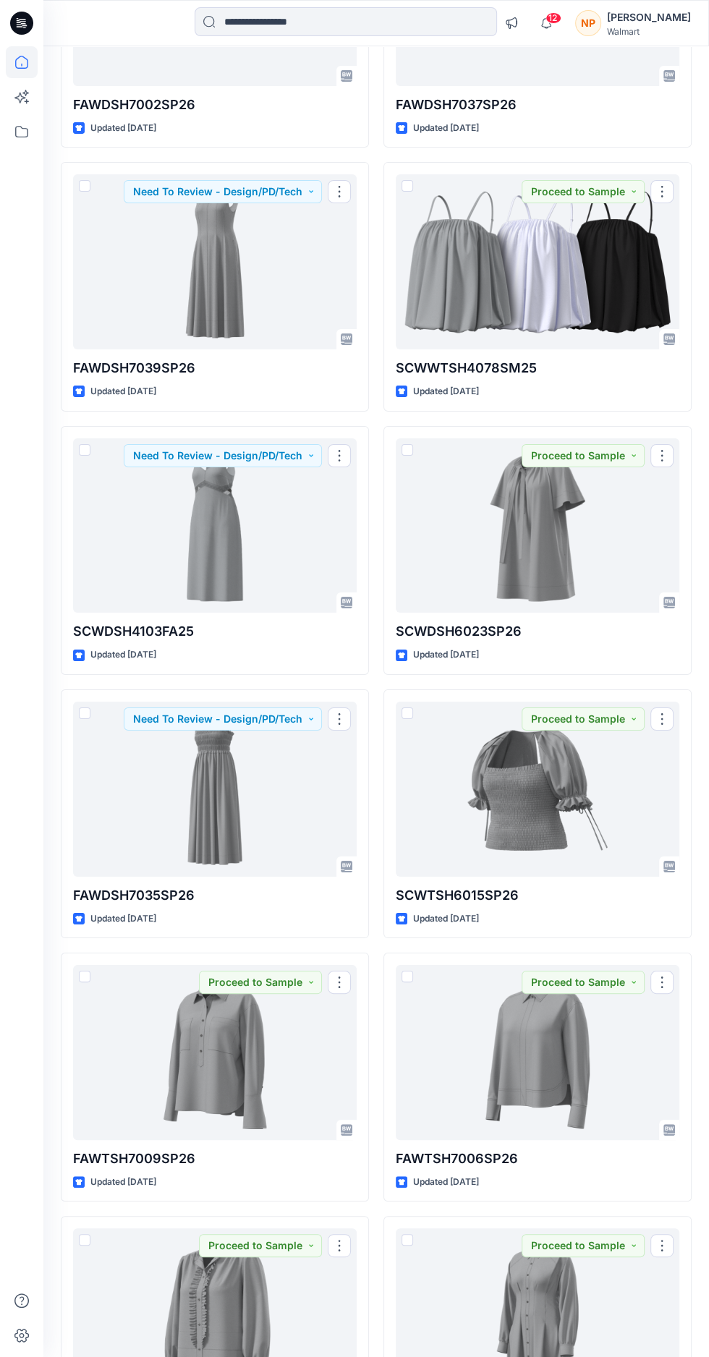
scroll to position [3204, 0]
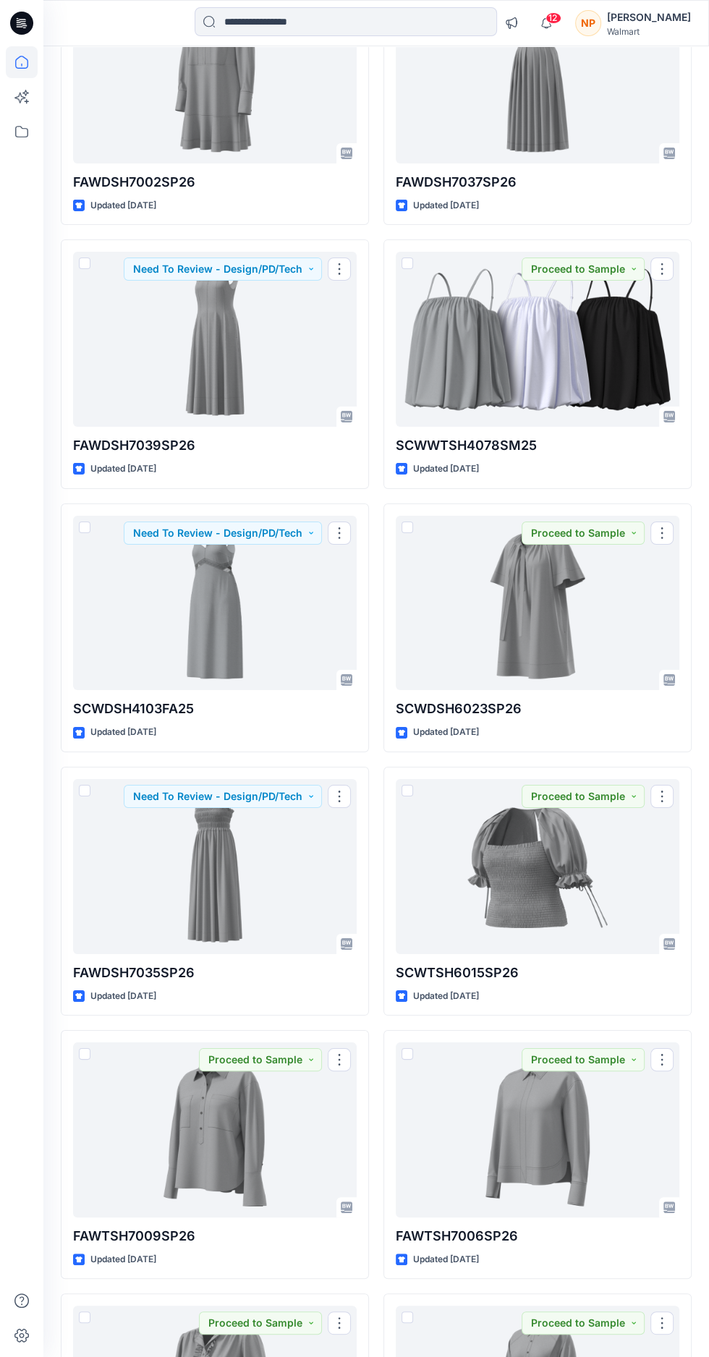
click at [232, 635] on div at bounding box center [215, 603] width 284 height 175
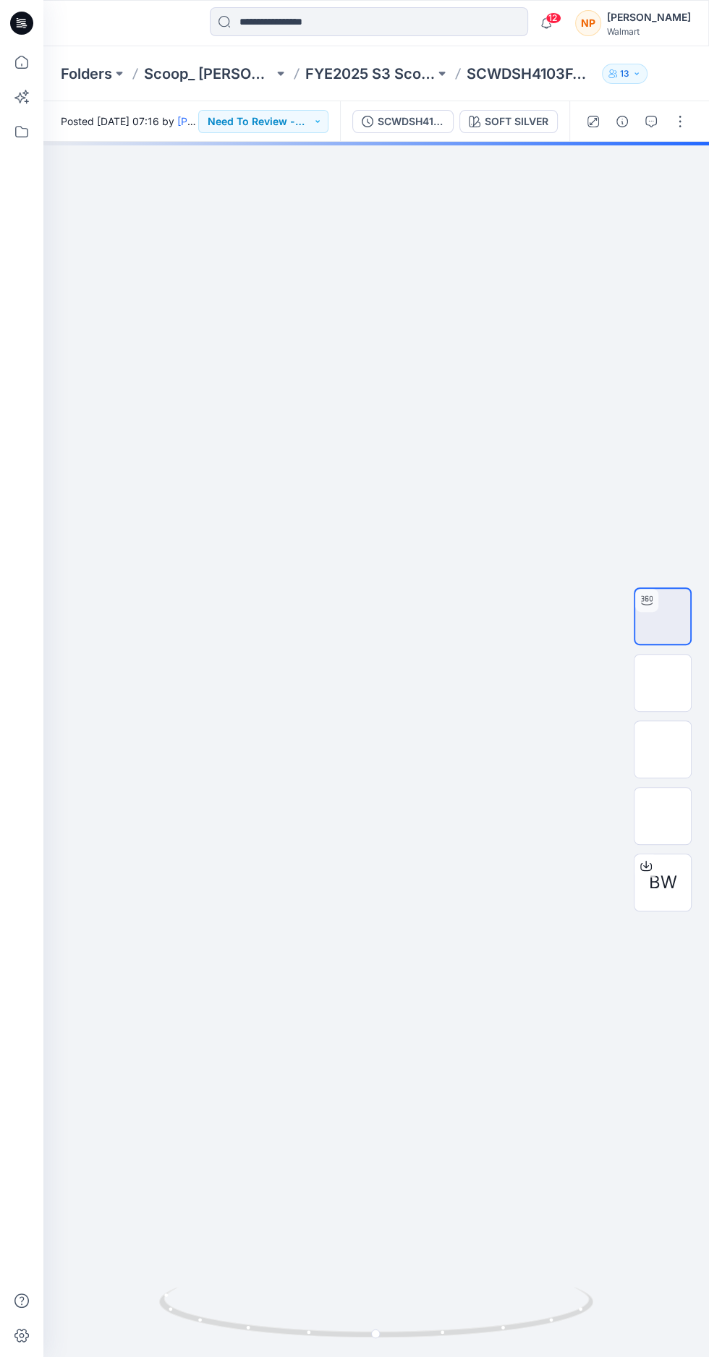
click at [663, 617] on img at bounding box center [663, 617] width 0 height 0
click at [449, 761] on div at bounding box center [376, 750] width 666 height 1216
click at [470, 755] on div at bounding box center [376, 750] width 666 height 1216
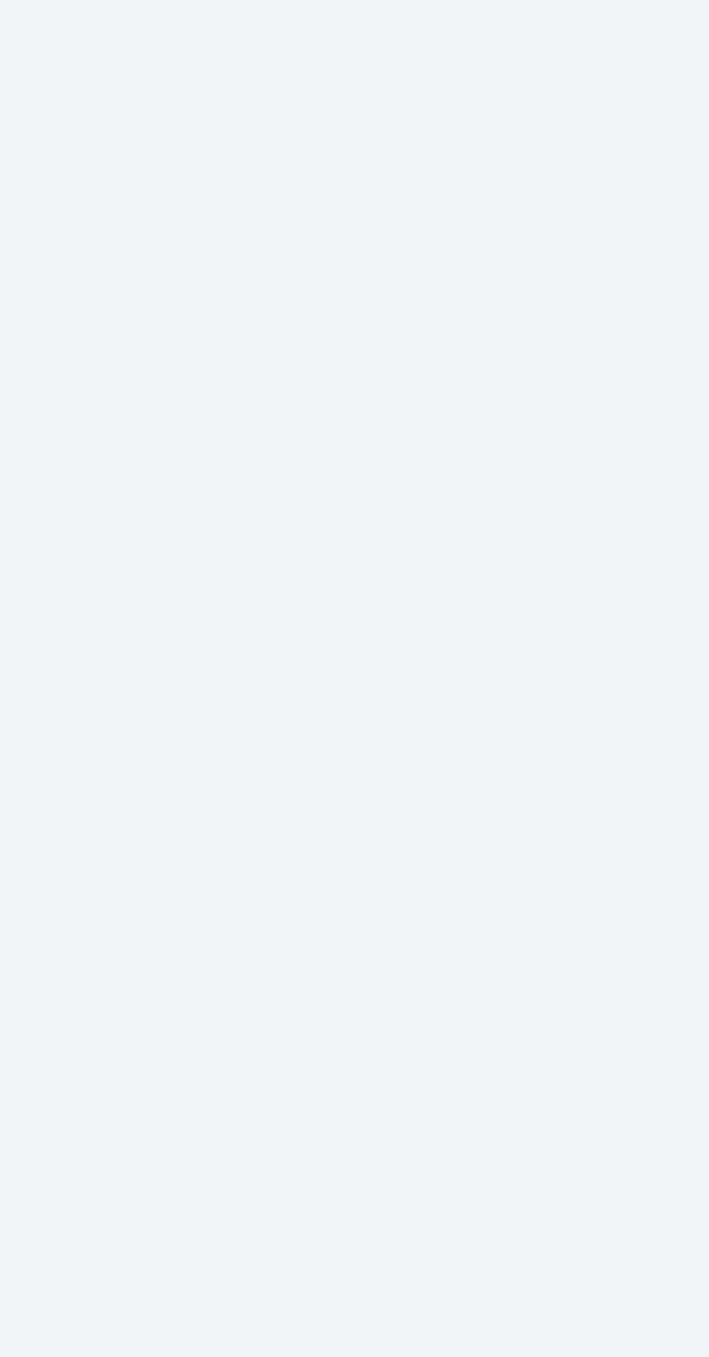
scroll to position [130, 0]
click at [380, 622] on div at bounding box center [376, 750] width 666 height 1216
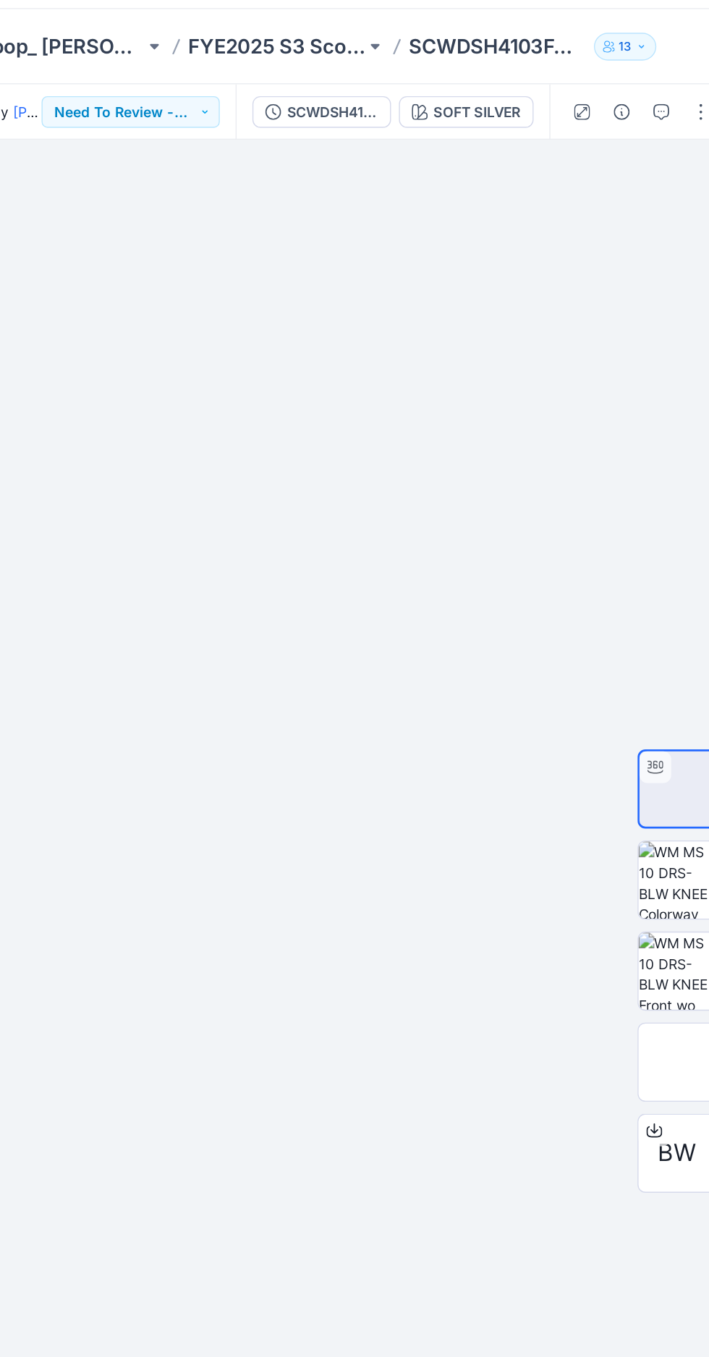
click at [663, 816] on img at bounding box center [663, 816] width 0 height 0
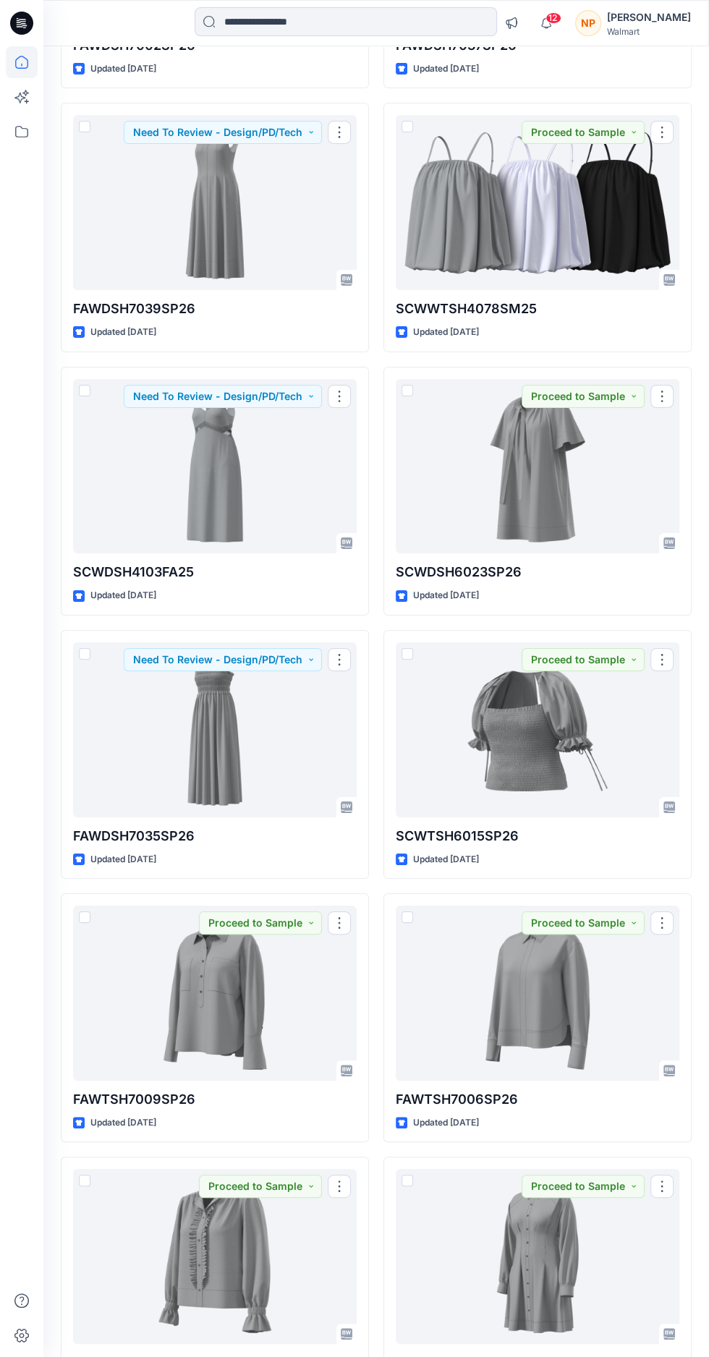
scroll to position [3265, 0]
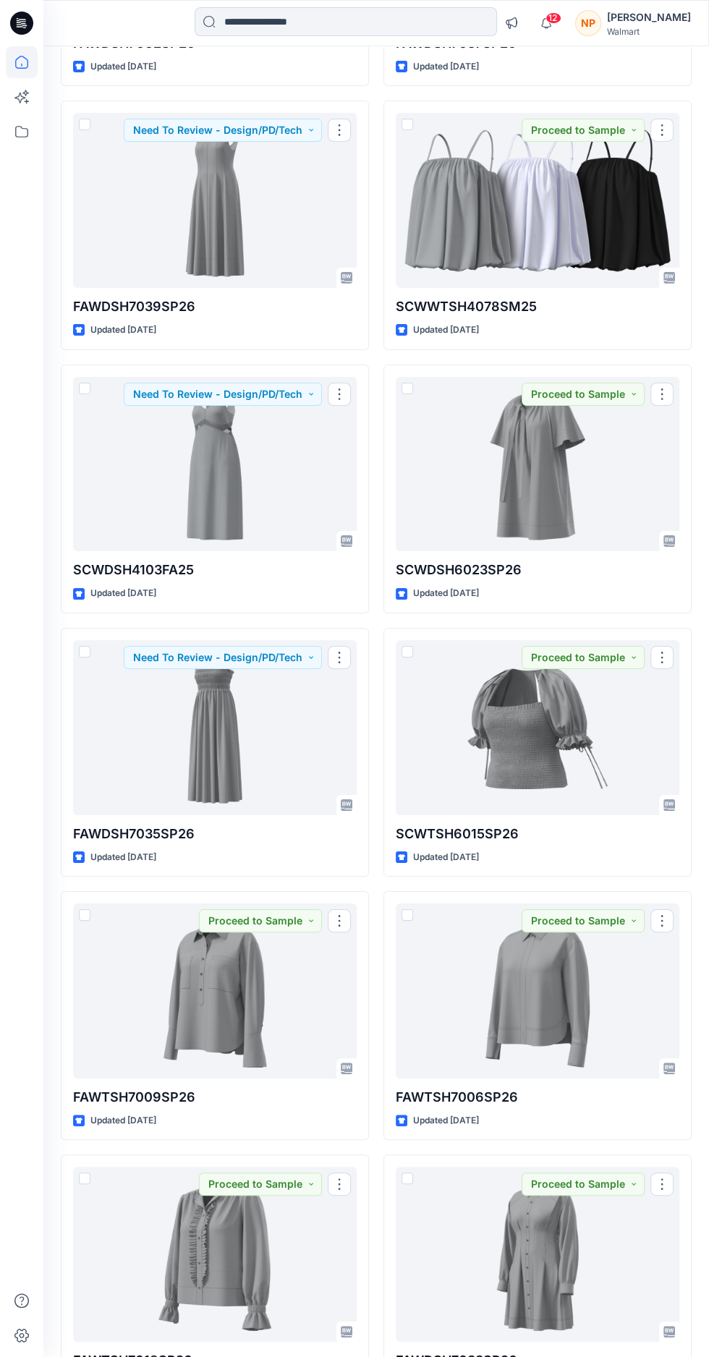
click at [598, 723] on div at bounding box center [538, 727] width 284 height 175
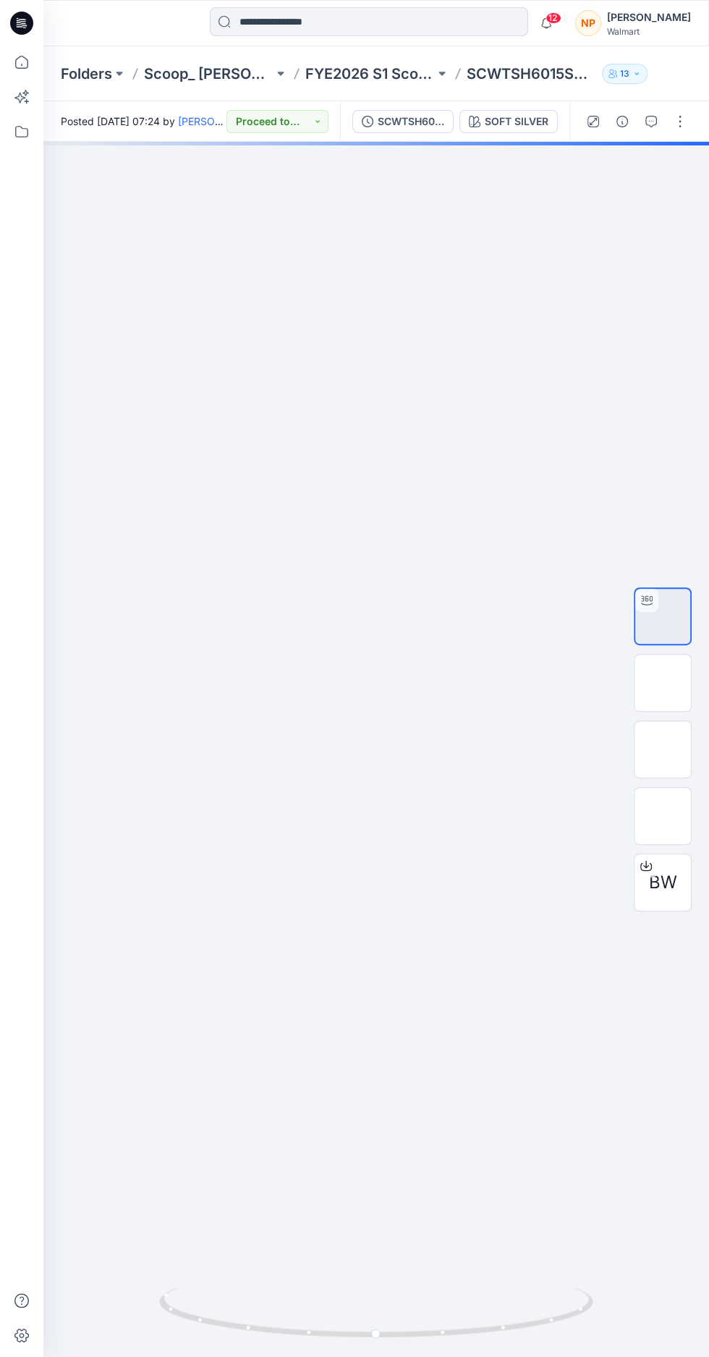
click at [663, 617] on img at bounding box center [663, 617] width 0 height 0
click at [663, 816] on img at bounding box center [663, 816] width 0 height 0
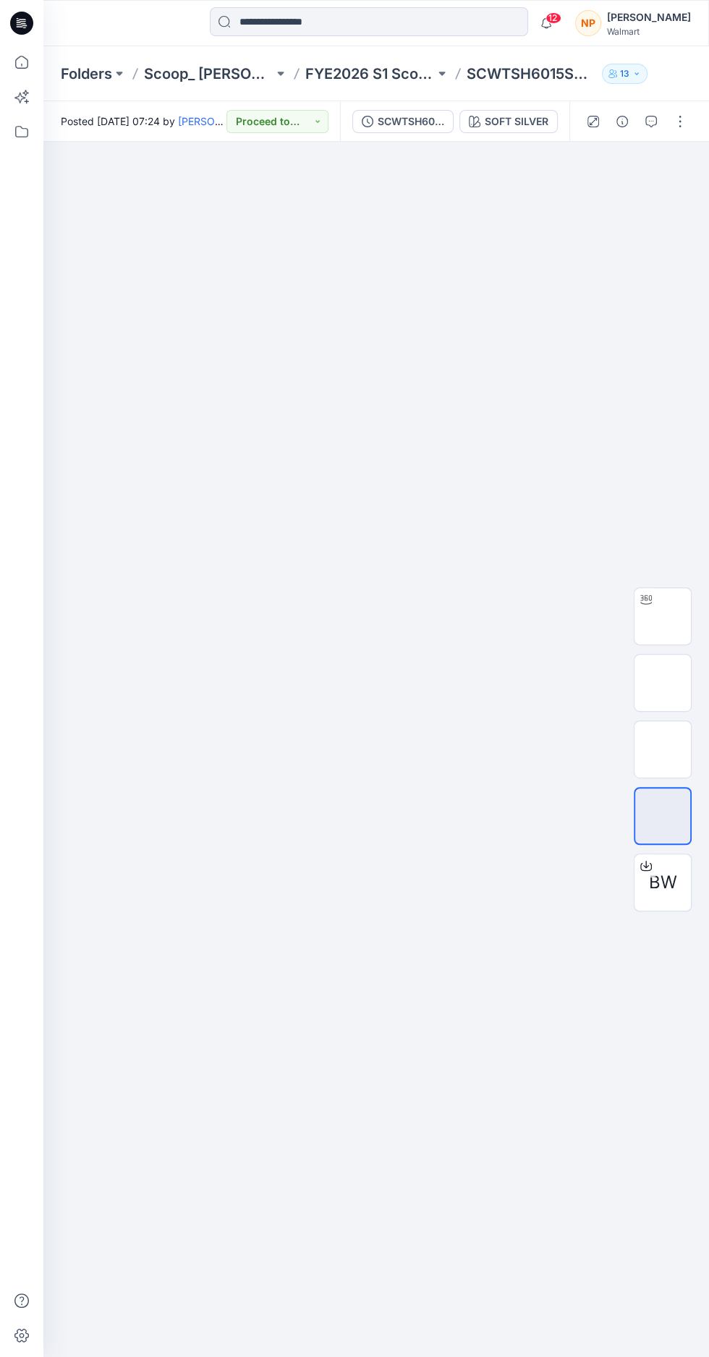
click at [663, 617] on img at bounding box center [663, 617] width 0 height 0
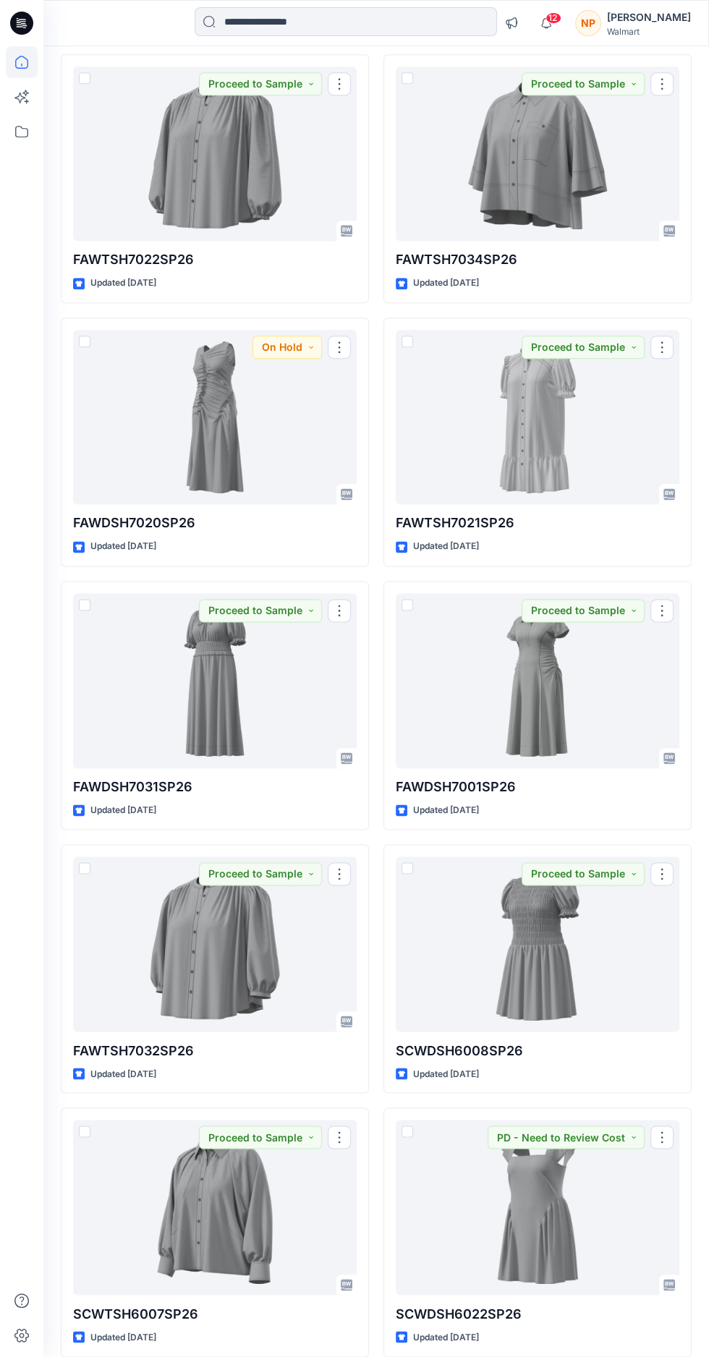
scroll to position [4641, 0]
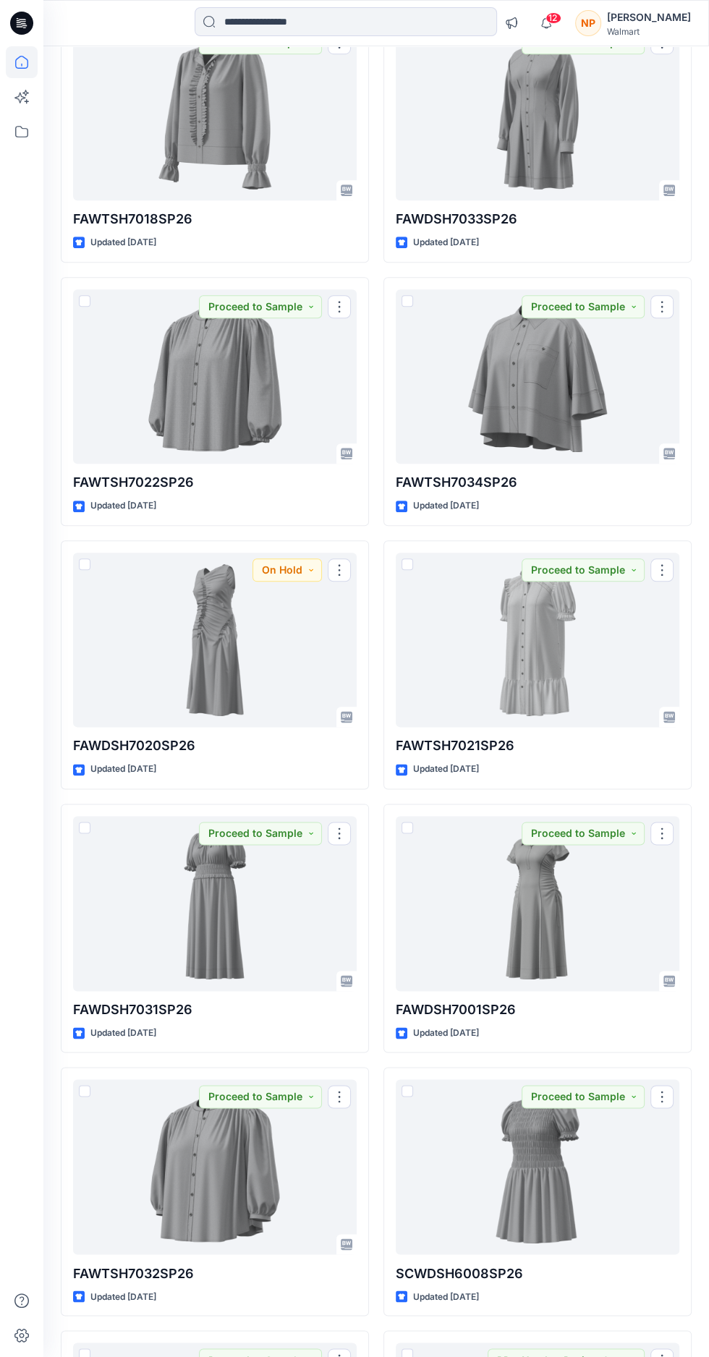
click at [258, 635] on div at bounding box center [215, 640] width 284 height 175
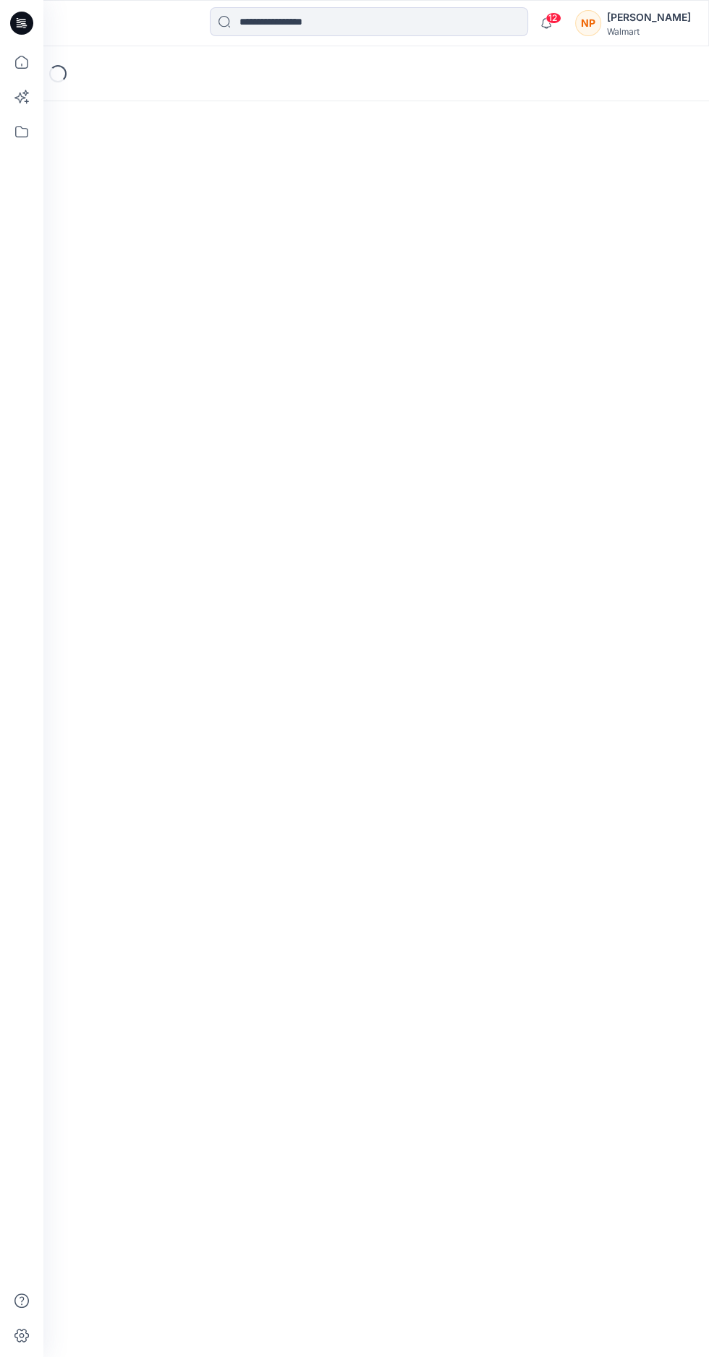
scroll to position [137, 0]
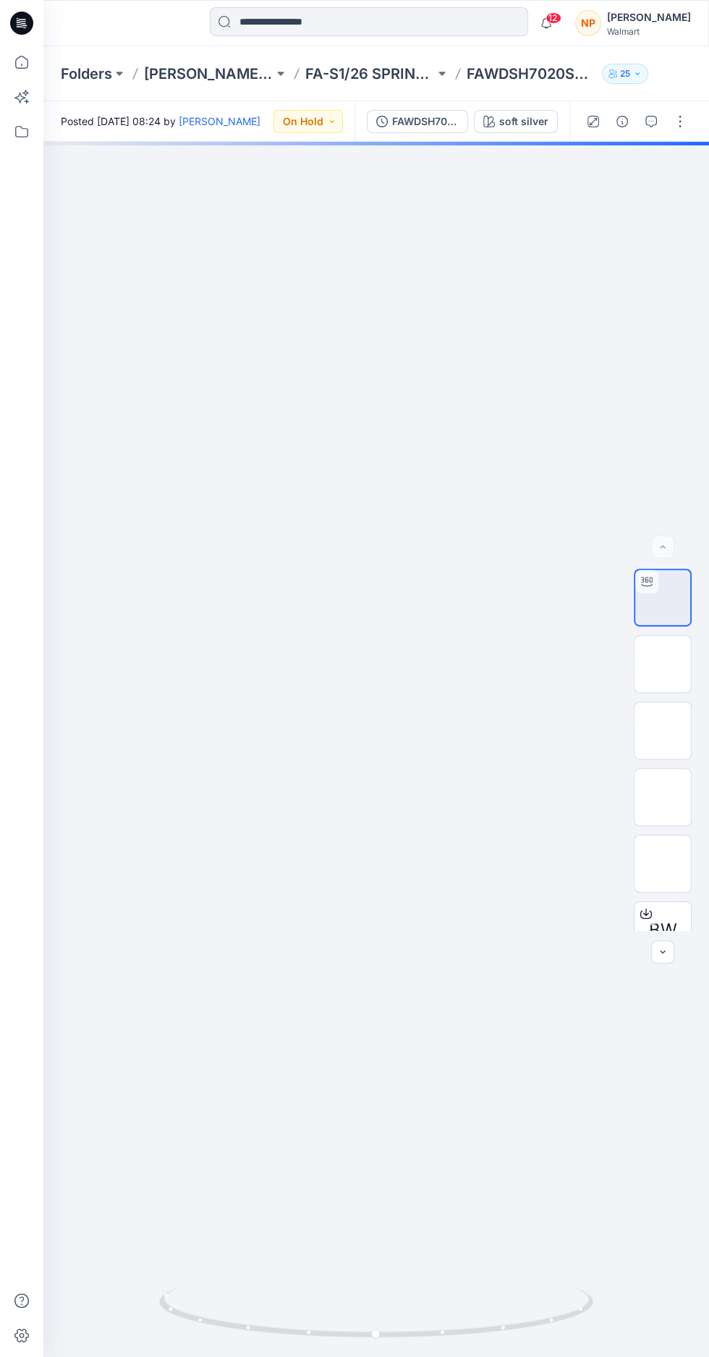
click at [663, 598] on img at bounding box center [663, 598] width 0 height 0
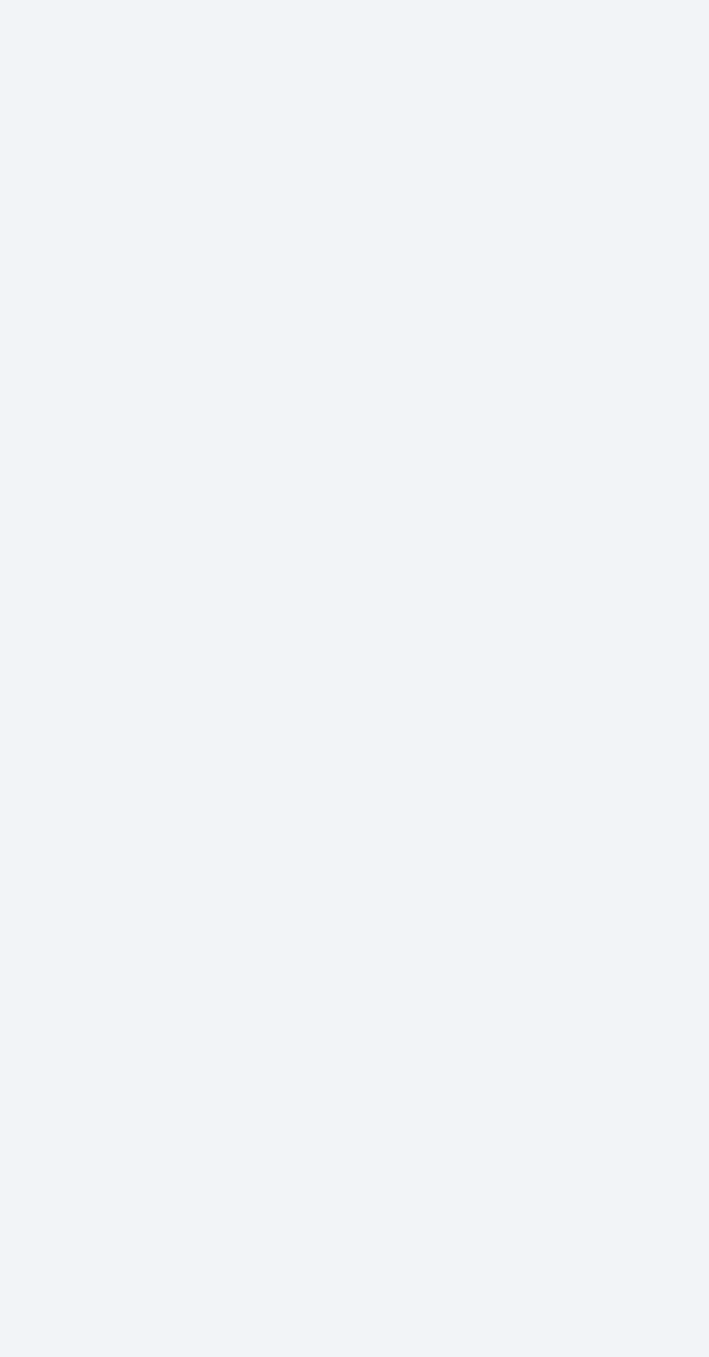
scroll to position [0, 0]
